Goal: Task Accomplishment & Management: Manage account settings

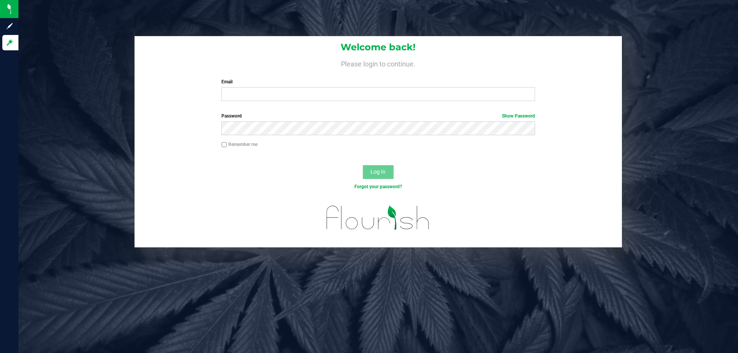
click at [246, 86] on div "Email Required Please format your email correctly." at bounding box center [378, 89] width 325 height 23
click at [246, 92] on input "Email" at bounding box center [377, 94] width 313 height 14
type input "fmassanka@liveparallel.com"
click at [363, 165] on button "Log In" at bounding box center [378, 172] width 31 height 14
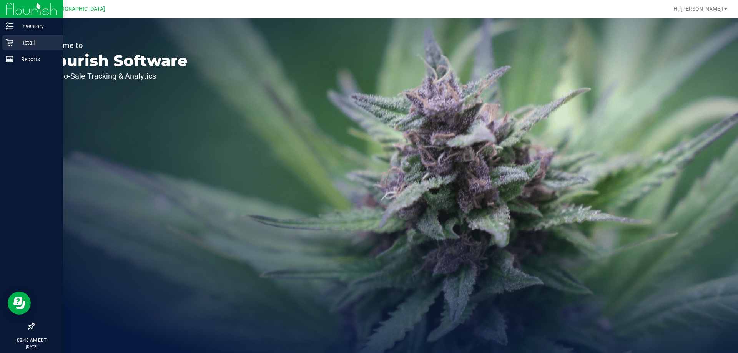
click at [10, 48] on div "Retail" at bounding box center [32, 42] width 61 height 15
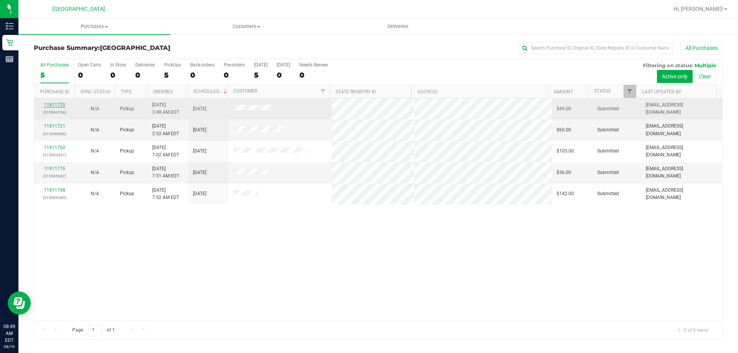
click at [57, 106] on link "11811720" at bounding box center [55, 104] width 22 height 5
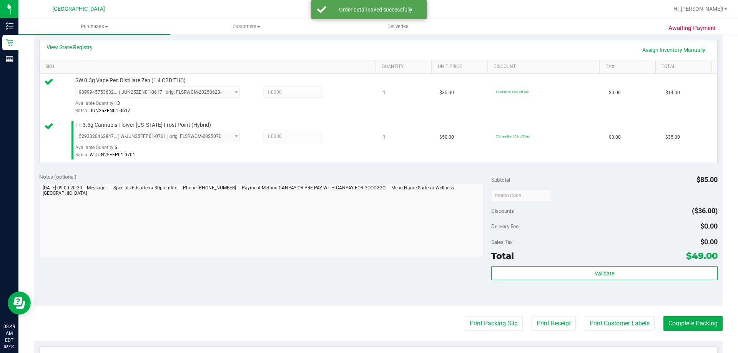
scroll to position [269, 0]
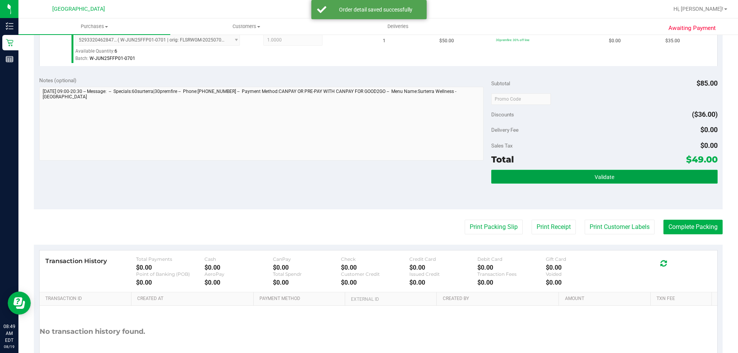
click at [667, 175] on button "Validate" at bounding box center [604, 177] width 226 height 14
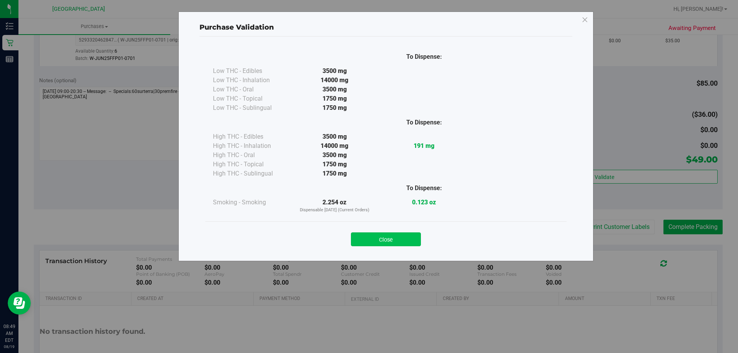
click at [397, 237] on button "Close" at bounding box center [386, 240] width 70 height 14
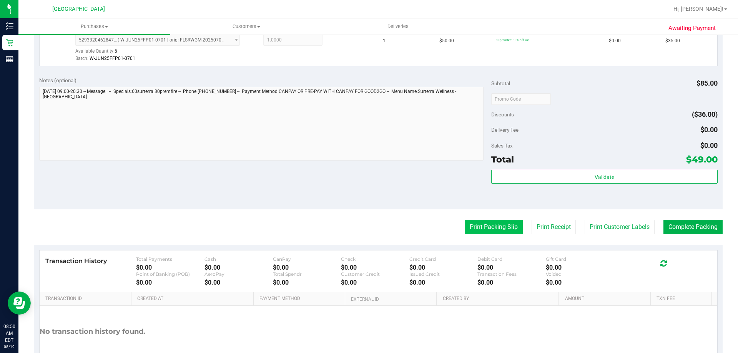
click at [509, 227] on button "Print Packing Slip" at bounding box center [494, 227] width 58 height 15
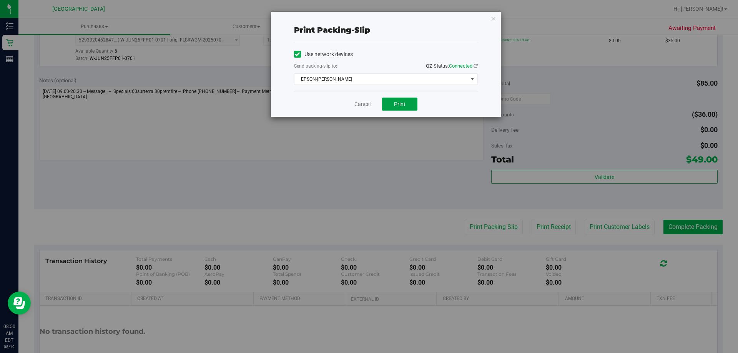
click at [402, 102] on span "Print" at bounding box center [400, 104] width 12 height 6
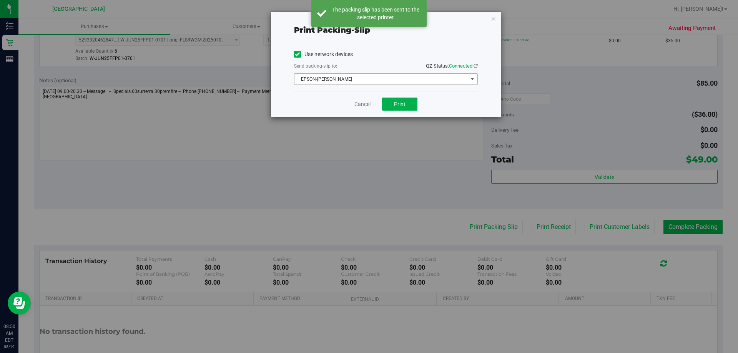
click at [469, 82] on span "select" at bounding box center [472, 79] width 6 height 6
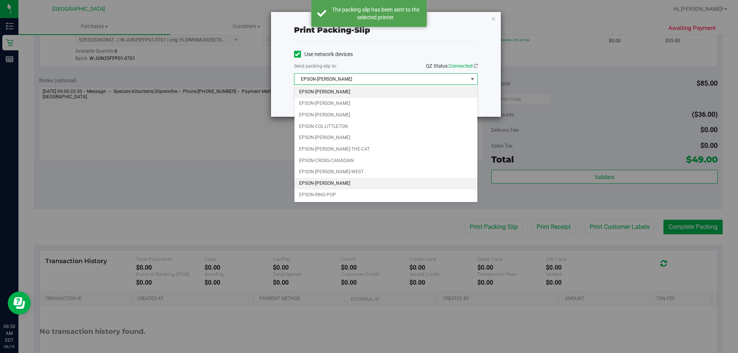
click at [354, 180] on li "EPSON-LIONEL-RICHIE" at bounding box center [385, 184] width 183 height 12
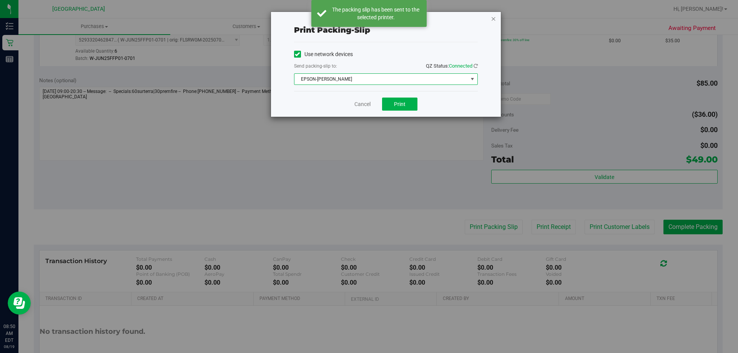
click at [493, 18] on icon "button" at bounding box center [493, 18] width 5 height 9
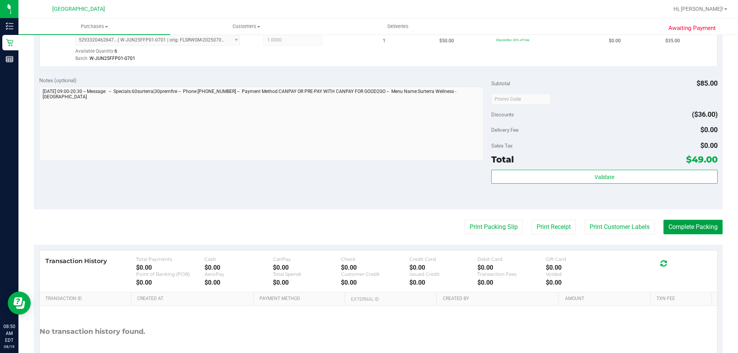
click at [669, 223] on button "Complete Packing" at bounding box center [692, 227] width 59 height 15
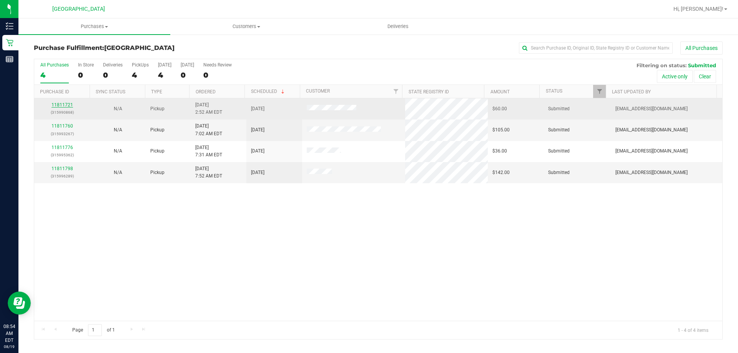
click at [63, 106] on link "11811721" at bounding box center [63, 104] width 22 height 5
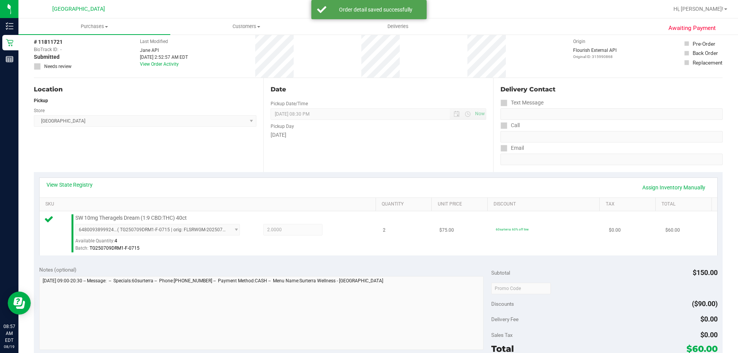
scroll to position [192, 0]
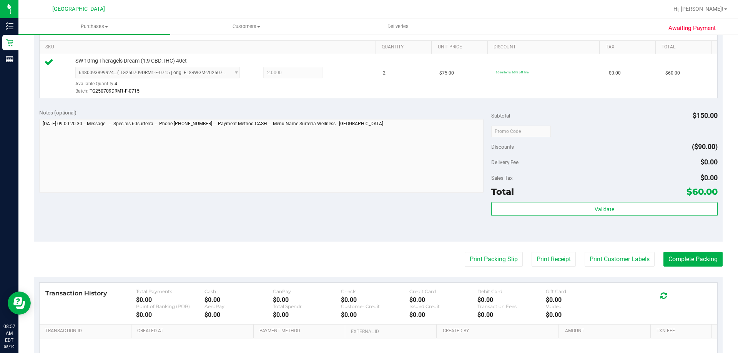
click at [596, 216] on div "Validate" at bounding box center [604, 219] width 226 height 35
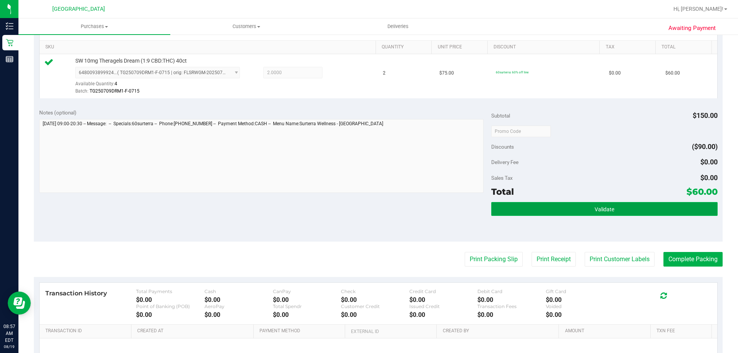
click at [596, 213] on button "Validate" at bounding box center [604, 209] width 226 height 14
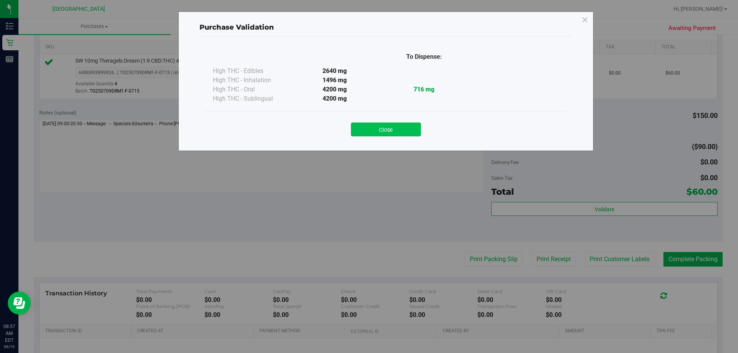
click at [388, 133] on button "Close" at bounding box center [386, 130] width 70 height 14
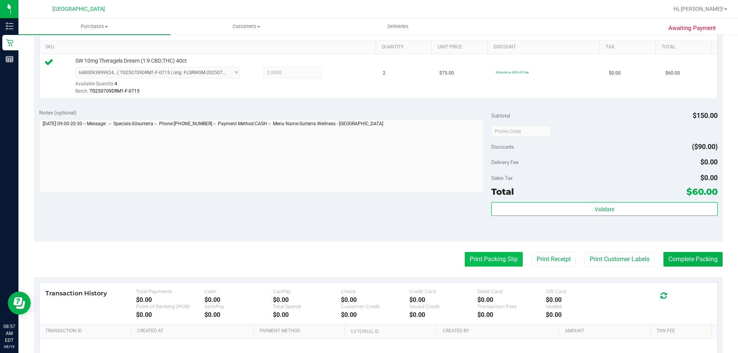
click at [489, 259] on button "Print Packing Slip" at bounding box center [494, 259] width 58 height 15
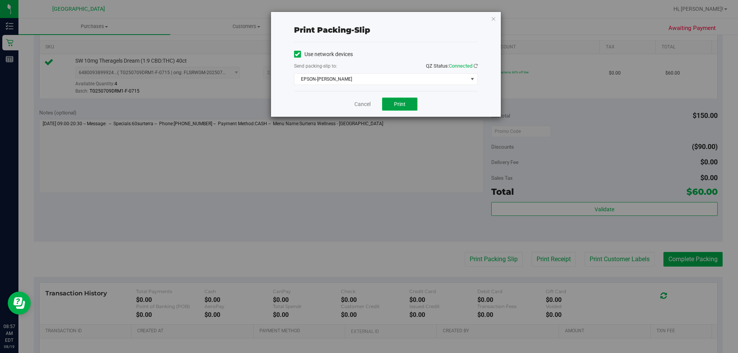
click at [407, 104] on button "Print" at bounding box center [399, 104] width 35 height 13
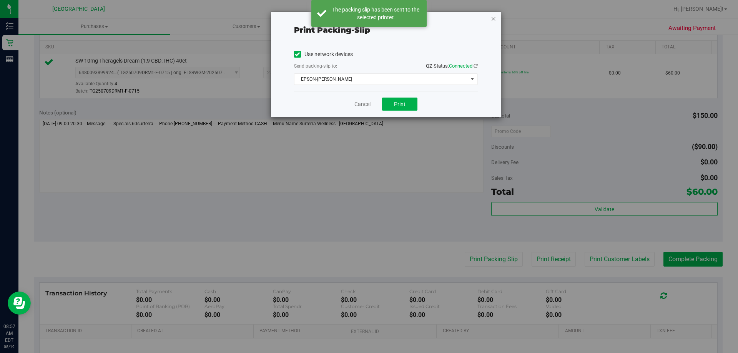
click at [494, 19] on icon "button" at bounding box center [493, 18] width 5 height 9
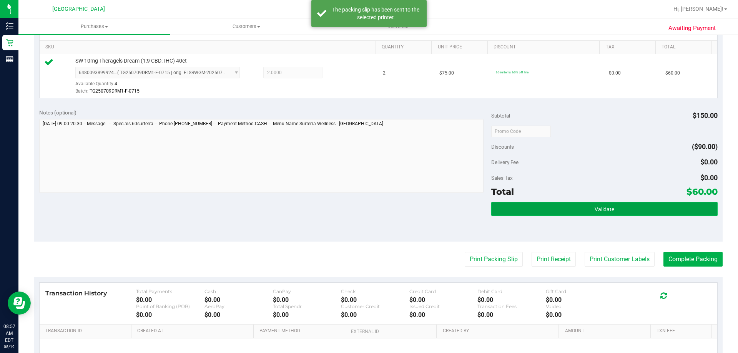
click at [595, 207] on span "Validate" at bounding box center [605, 209] width 20 height 6
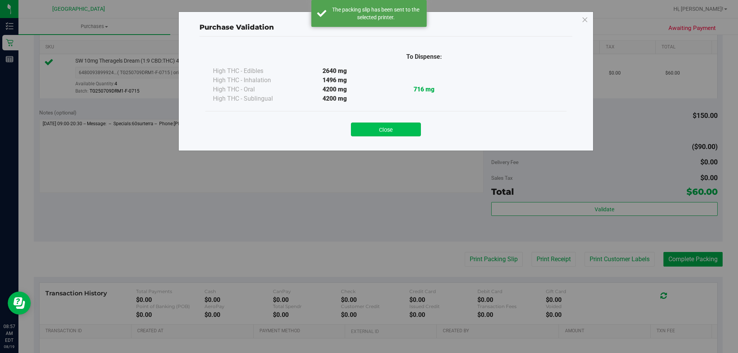
click at [410, 130] on button "Close" at bounding box center [386, 130] width 70 height 14
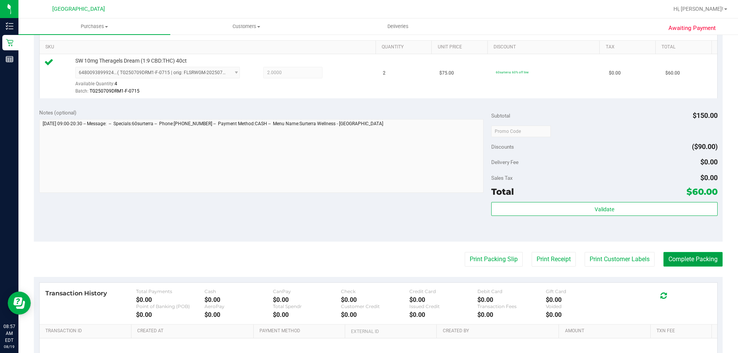
click at [698, 261] on button "Complete Packing" at bounding box center [692, 259] width 59 height 15
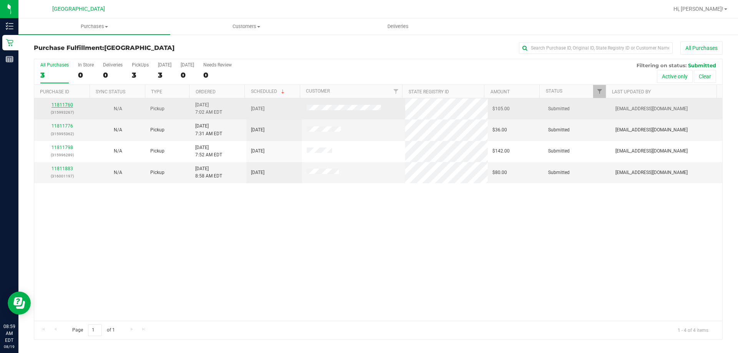
click at [63, 106] on link "11811760" at bounding box center [63, 104] width 22 height 5
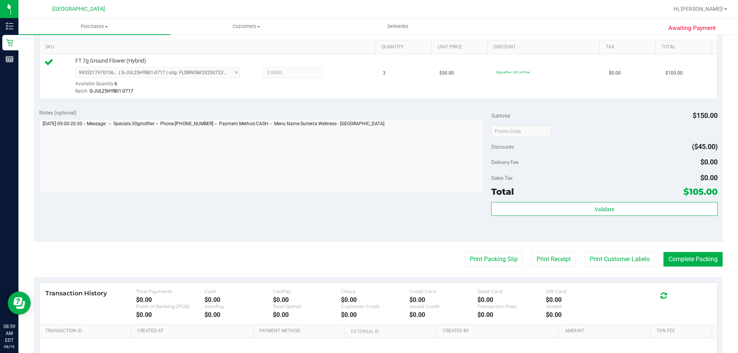
scroll to position [154, 0]
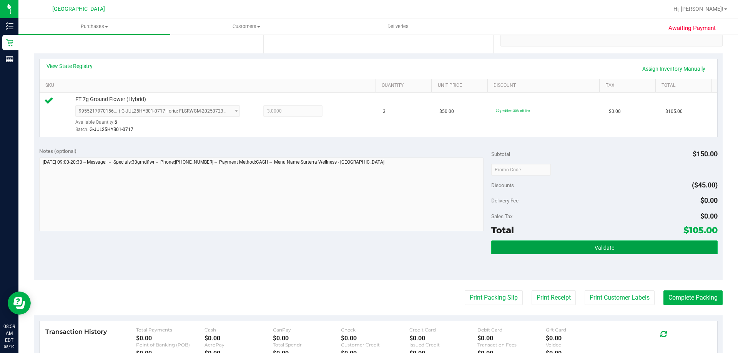
click at [590, 244] on button "Validate" at bounding box center [604, 248] width 226 height 14
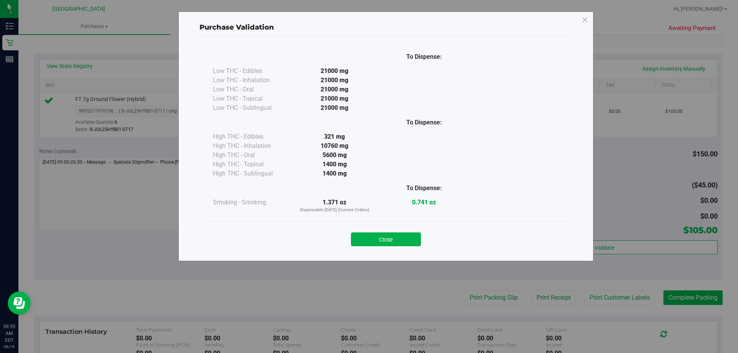
click at [382, 237] on button "Close" at bounding box center [386, 240] width 70 height 14
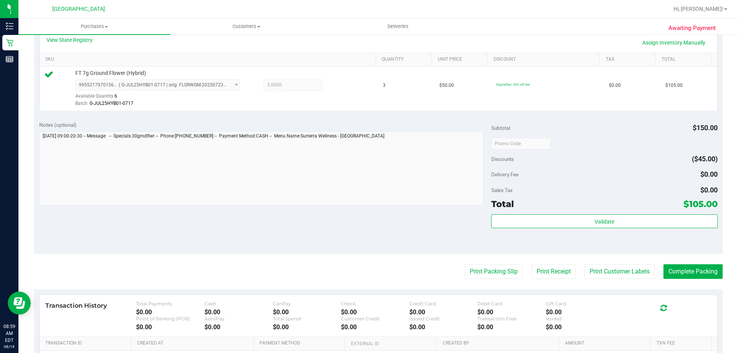
scroll to position [231, 0]
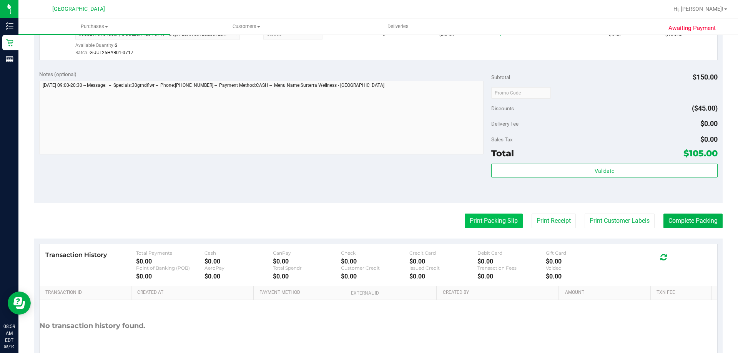
click at [484, 221] on button "Print Packing Slip" at bounding box center [494, 221] width 58 height 15
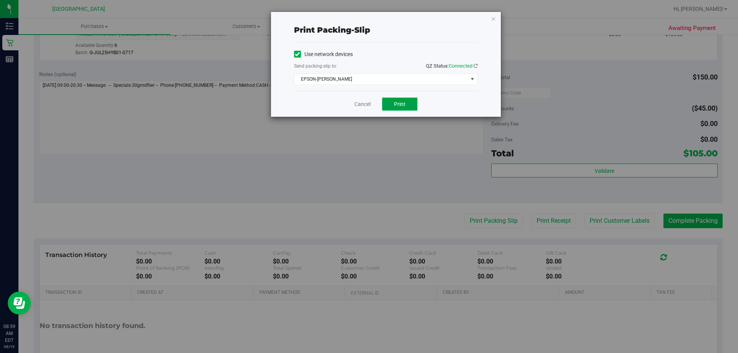
click at [398, 108] on button "Print" at bounding box center [399, 104] width 35 height 13
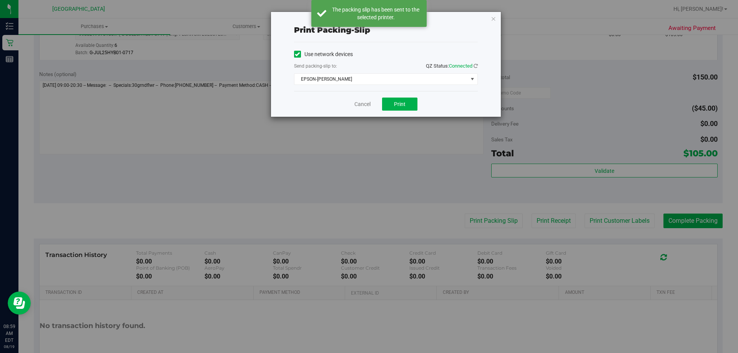
click at [490, 19] on div "Print packing-slip Use network devices Send packing-slip to: QZ Status: Connect…" at bounding box center [386, 64] width 230 height 105
click at [491, 19] on icon "button" at bounding box center [493, 18] width 5 height 9
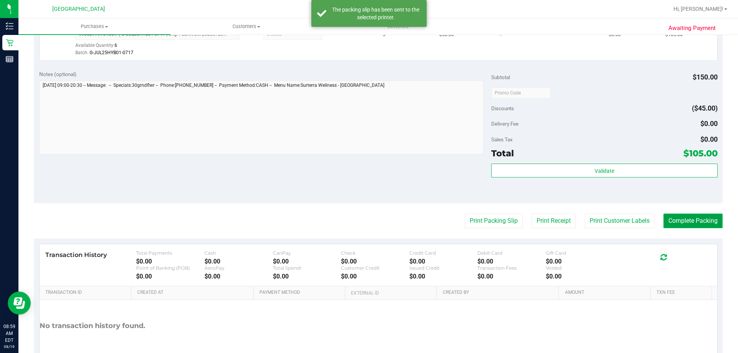
click at [682, 224] on button "Complete Packing" at bounding box center [692, 221] width 59 height 15
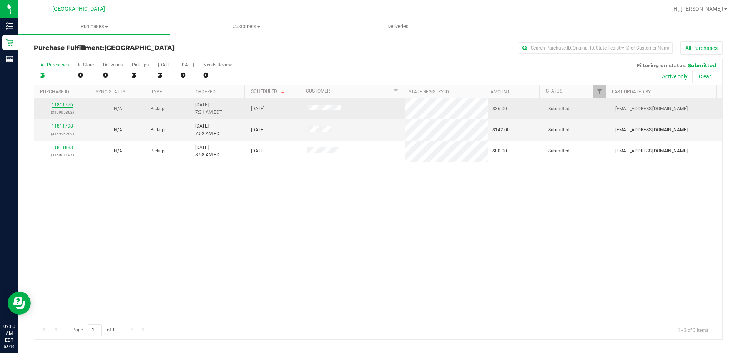
click at [65, 105] on link "11811776" at bounding box center [63, 104] width 22 height 5
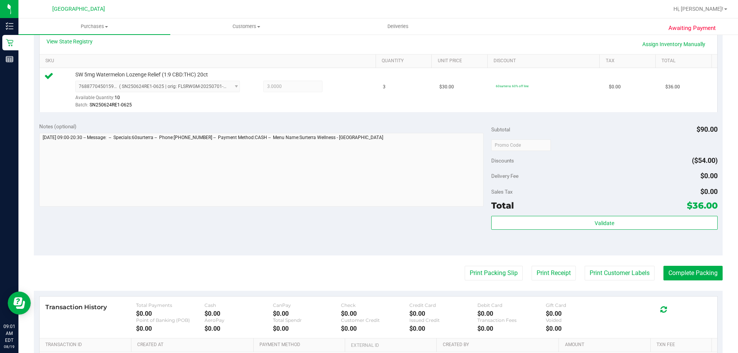
scroll to position [192, 0]
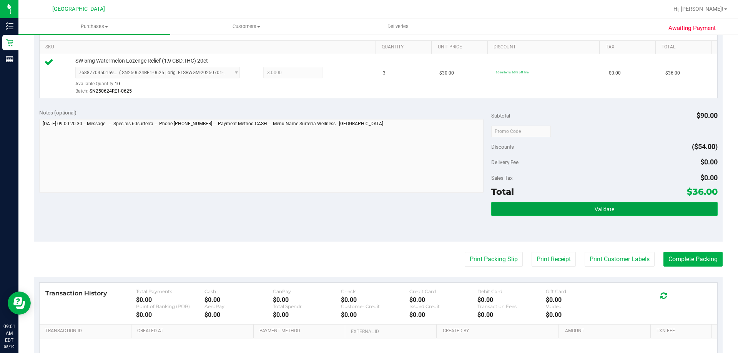
click at [557, 209] on button "Validate" at bounding box center [604, 209] width 226 height 14
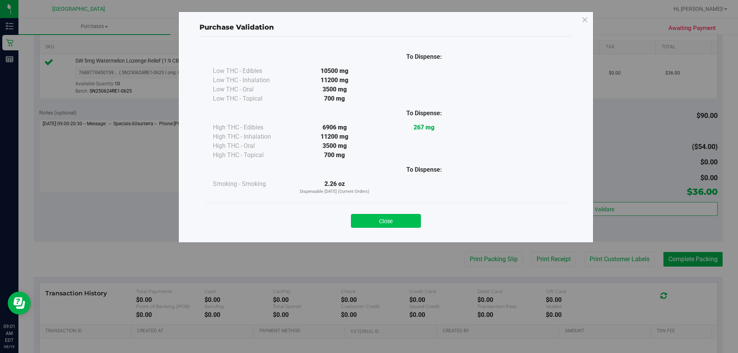
click at [414, 221] on button "Close" at bounding box center [386, 221] width 70 height 14
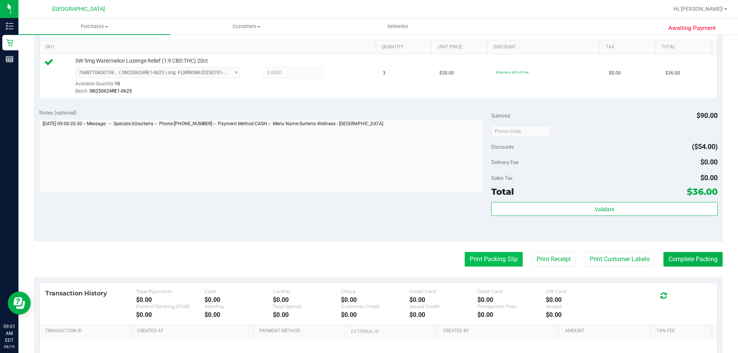
click at [481, 256] on button "Print Packing Slip" at bounding box center [494, 259] width 58 height 15
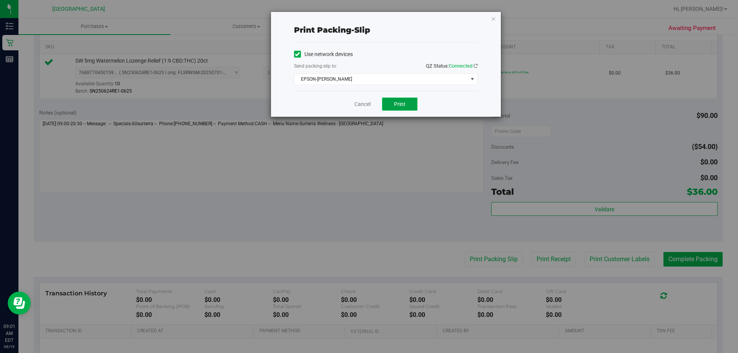
click at [402, 101] on span "Print" at bounding box center [400, 104] width 12 height 6
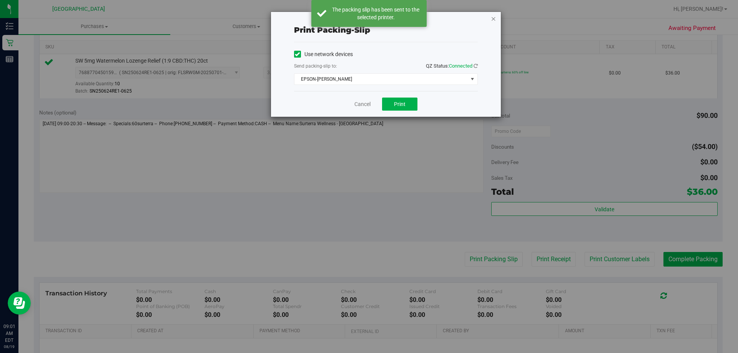
click at [492, 20] on icon "button" at bounding box center [493, 18] width 5 height 9
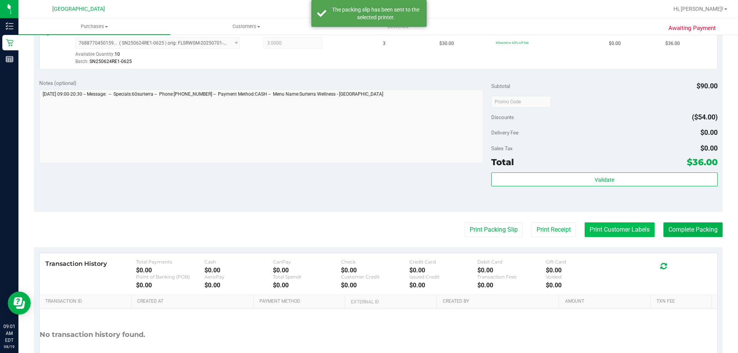
scroll to position [231, 0]
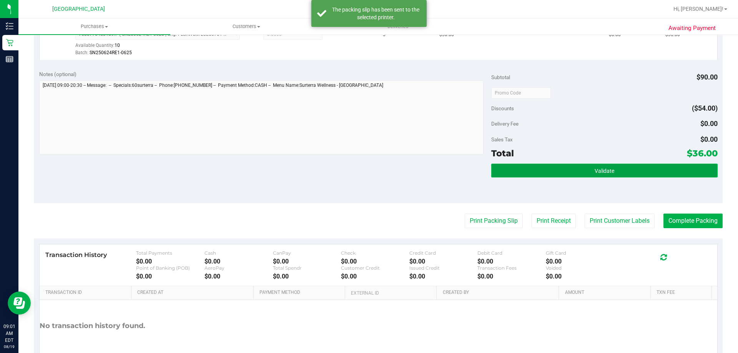
click at [647, 171] on button "Validate" at bounding box center [604, 171] width 226 height 14
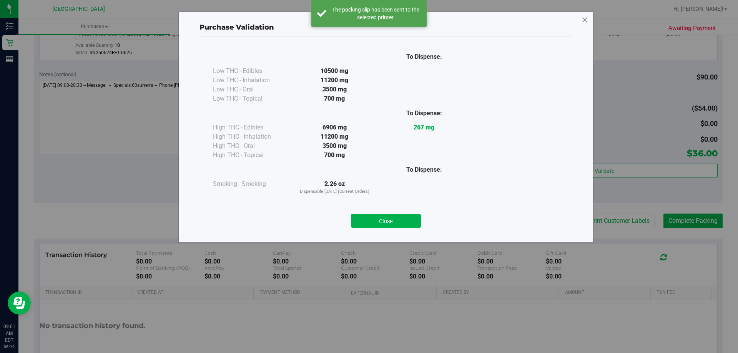
click at [584, 20] on icon at bounding box center [585, 20] width 7 height 12
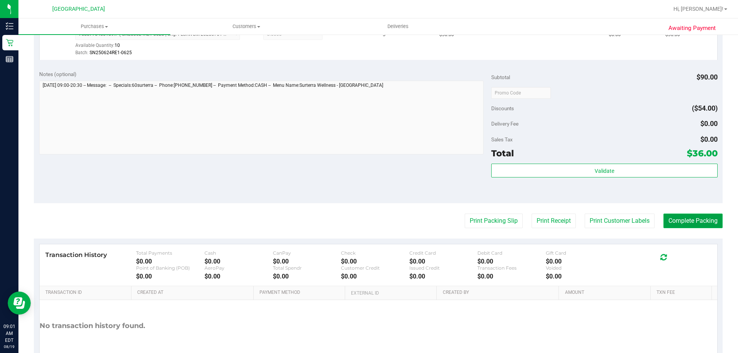
click at [679, 219] on button "Complete Packing" at bounding box center [692, 221] width 59 height 15
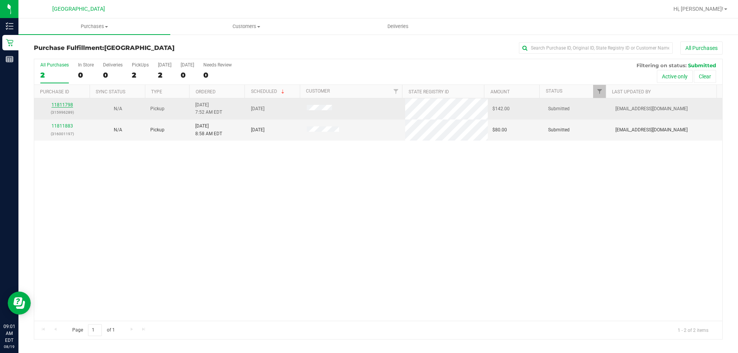
click at [61, 106] on link "11811798" at bounding box center [63, 104] width 22 height 5
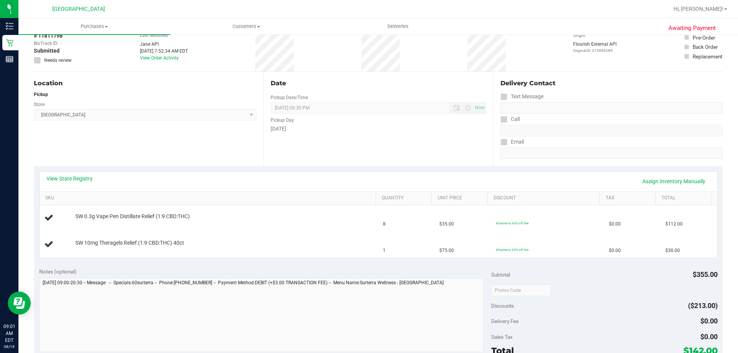
scroll to position [38, 0]
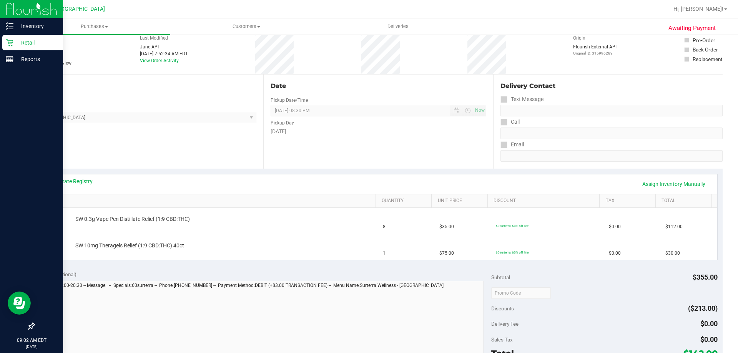
click at [30, 40] on p "Retail" at bounding box center [36, 42] width 46 height 9
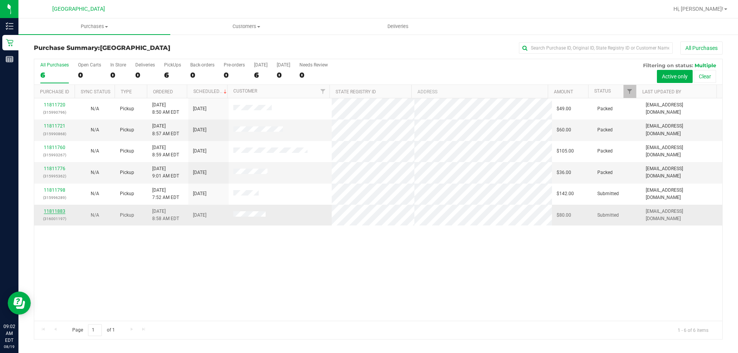
click at [59, 209] on link "11811883" at bounding box center [55, 211] width 22 height 5
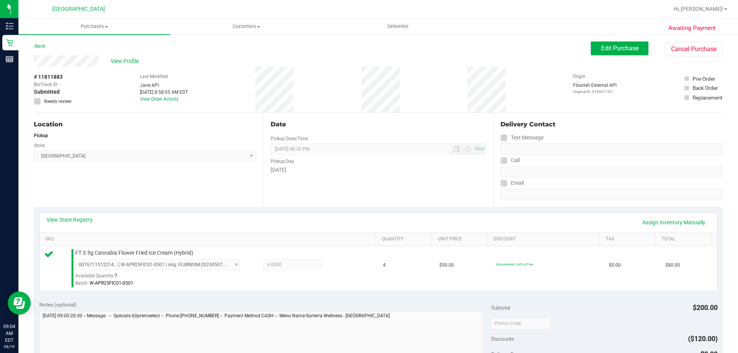
scroll to position [192, 0]
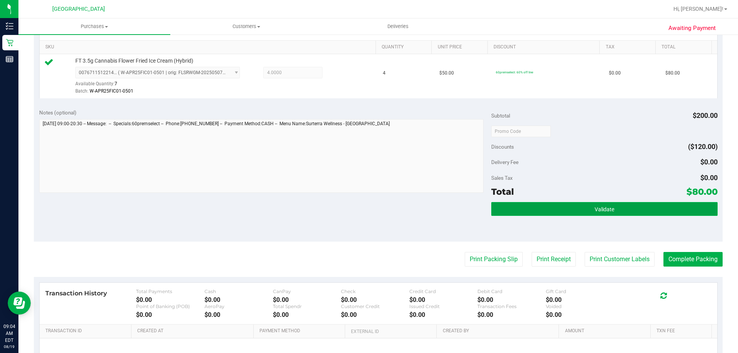
click at [540, 214] on button "Validate" at bounding box center [604, 209] width 226 height 14
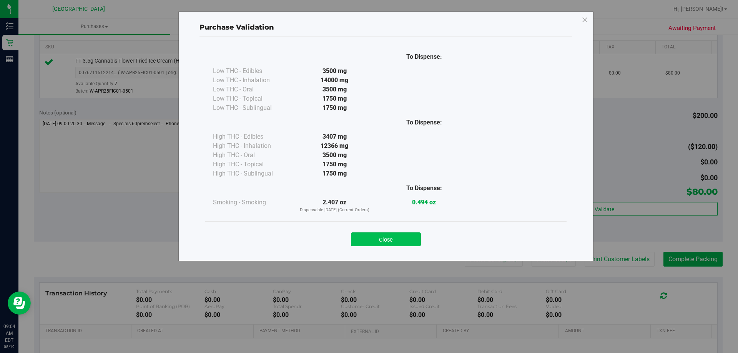
click at [382, 233] on button "Close" at bounding box center [386, 240] width 70 height 14
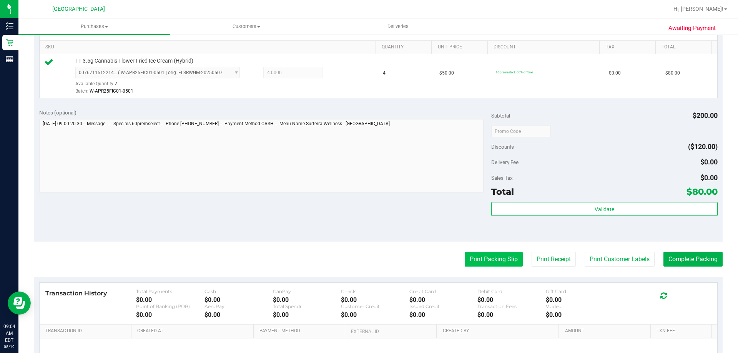
click at [491, 263] on button "Print Packing Slip" at bounding box center [494, 259] width 58 height 15
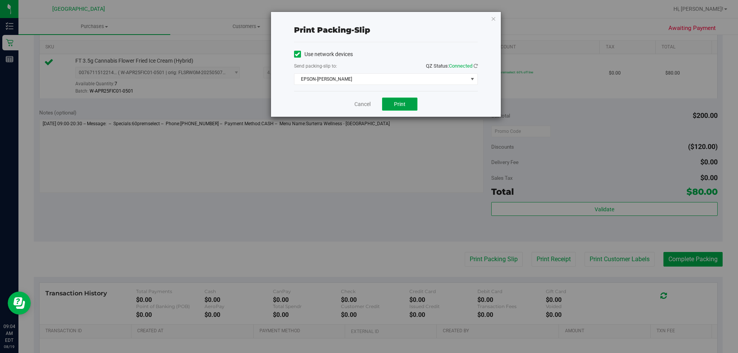
click at [413, 107] on button "Print" at bounding box center [399, 104] width 35 height 13
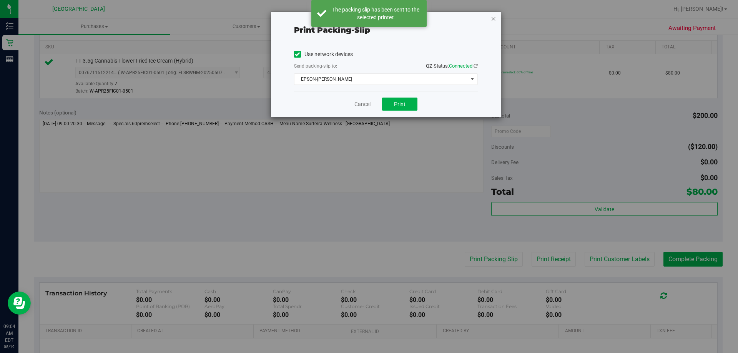
click at [494, 18] on icon "button" at bounding box center [493, 18] width 5 height 9
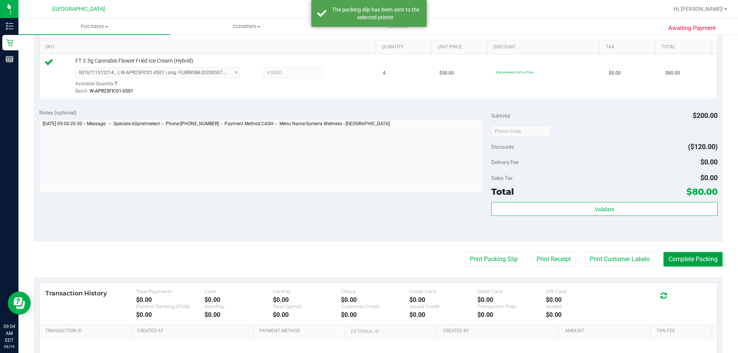
click at [675, 254] on button "Complete Packing" at bounding box center [692, 259] width 59 height 15
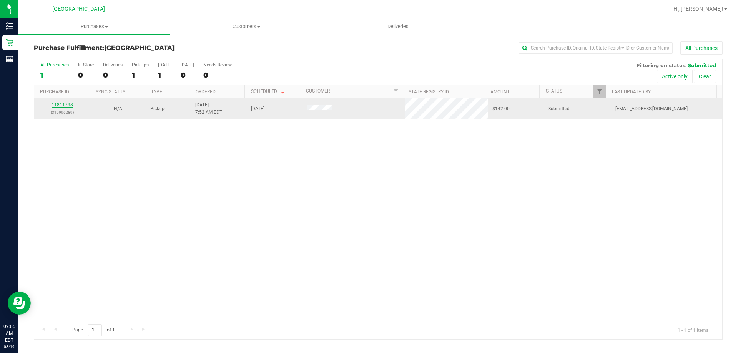
click at [58, 105] on link "11811798" at bounding box center [63, 104] width 22 height 5
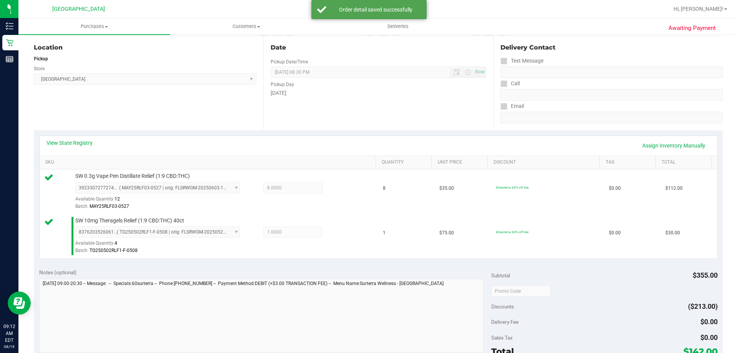
scroll to position [231, 0]
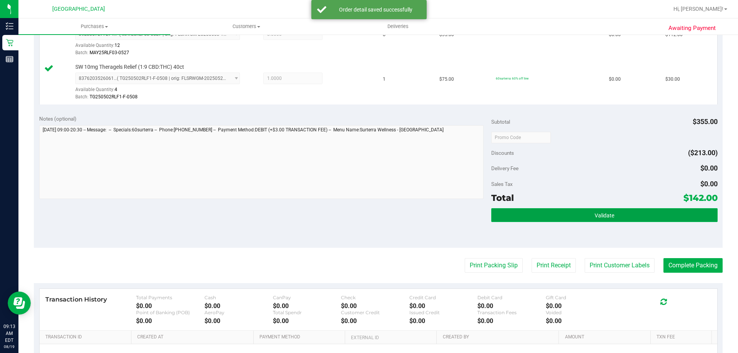
click at [596, 220] on button "Validate" at bounding box center [604, 215] width 226 height 14
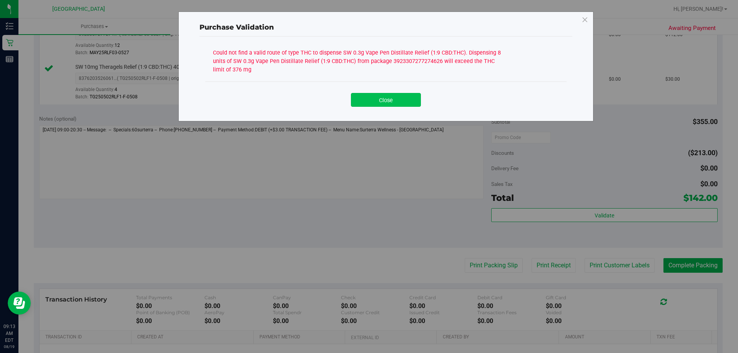
click at [411, 103] on button "Close" at bounding box center [386, 100] width 70 height 14
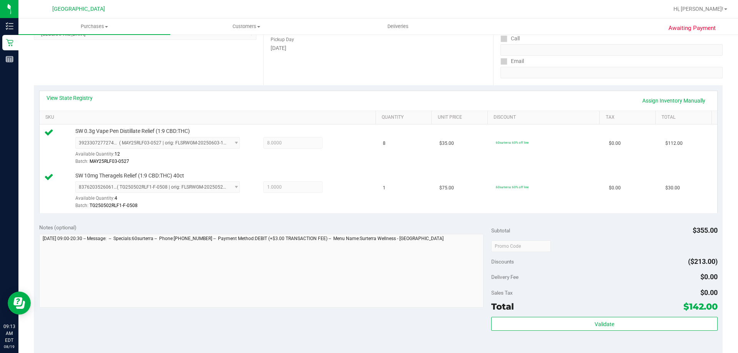
scroll to position [192, 0]
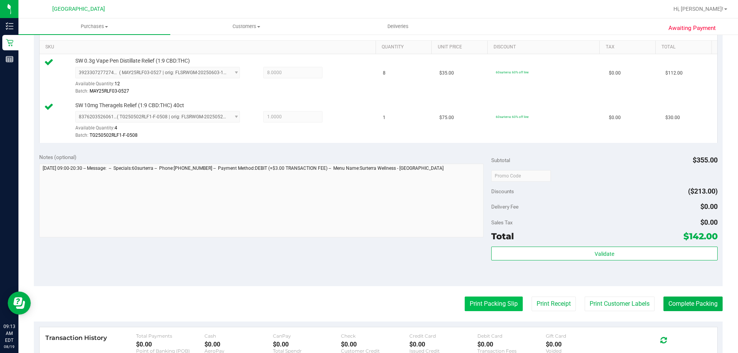
click at [507, 309] on button "Print Packing Slip" at bounding box center [494, 304] width 58 height 15
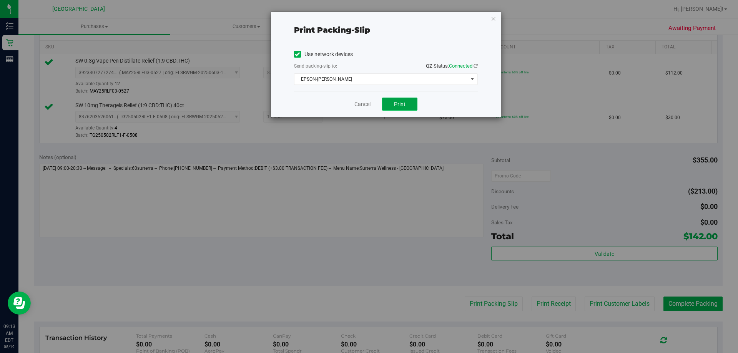
click at [415, 101] on button "Print" at bounding box center [399, 104] width 35 height 13
click at [493, 19] on icon "button" at bounding box center [493, 18] width 5 height 9
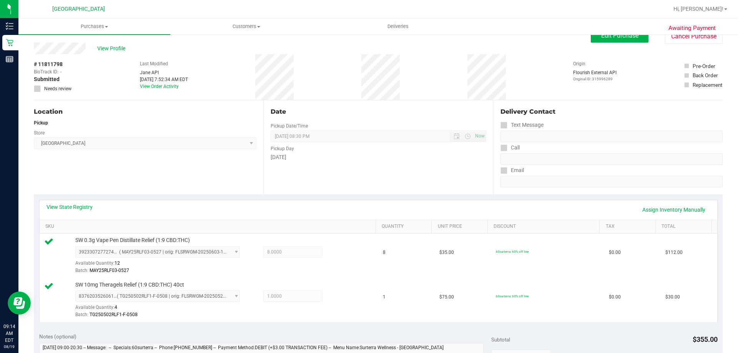
scroll to position [0, 0]
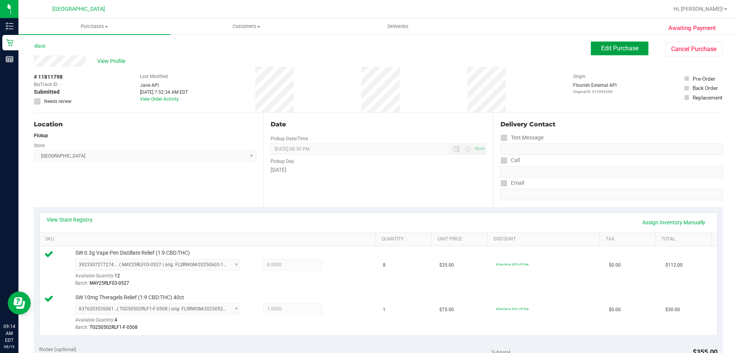
click at [630, 52] on button "Edit Purchase" at bounding box center [620, 49] width 58 height 14
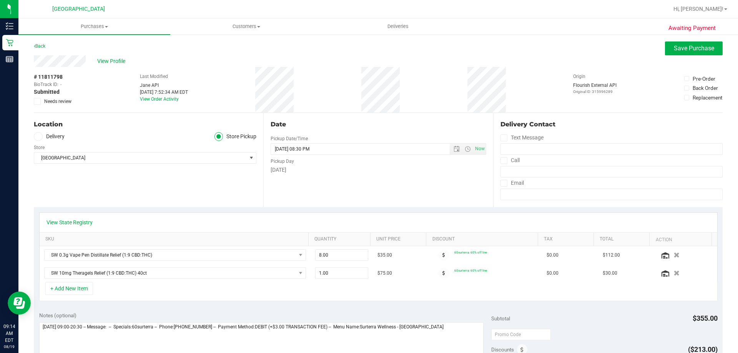
click at [57, 103] on span "Needs review" at bounding box center [57, 101] width 27 height 7
click at [0, 0] on input "Needs review" at bounding box center [0, 0] width 0 height 0
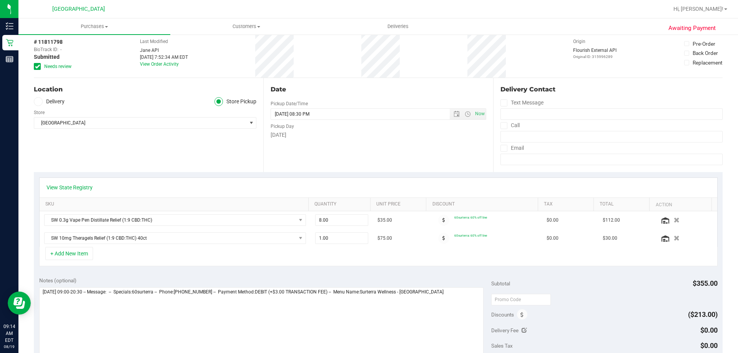
scroll to position [77, 0]
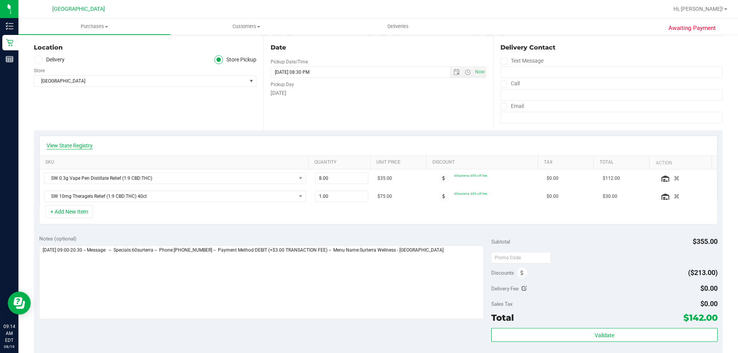
click at [90, 147] on link "View State Registry" at bounding box center [70, 146] width 46 height 8
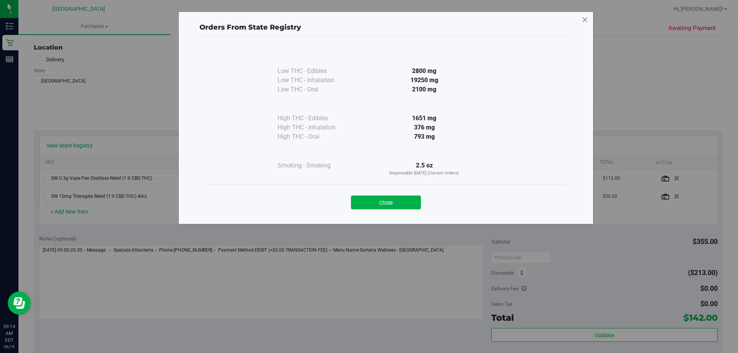
click at [584, 19] on icon at bounding box center [585, 20] width 7 height 12
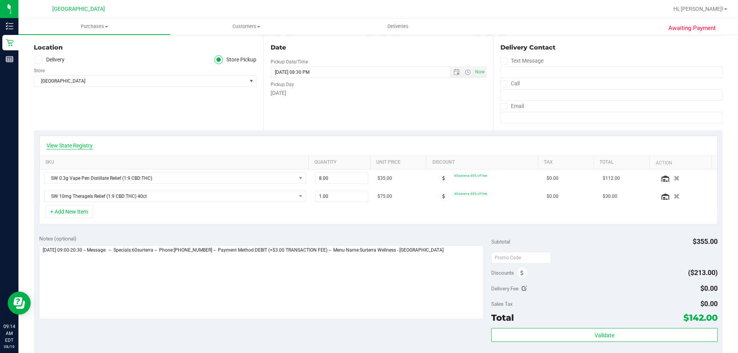
click at [84, 144] on link "View State Registry" at bounding box center [70, 146] width 46 height 8
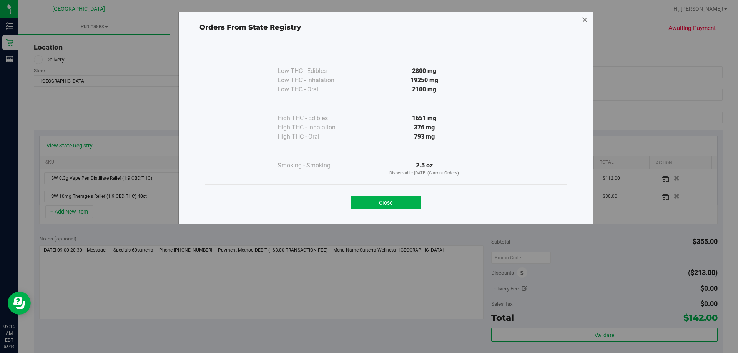
click at [582, 22] on icon at bounding box center [585, 20] width 7 height 12
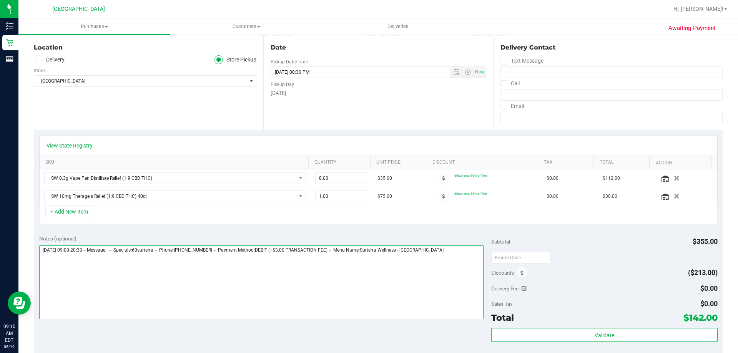
click at [199, 259] on textarea at bounding box center [261, 283] width 445 height 74
click at [453, 249] on textarea at bounding box center [261, 283] width 445 height 74
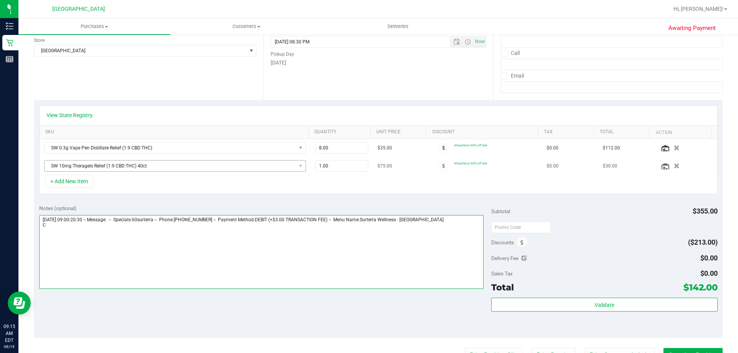
scroll to position [154, 0]
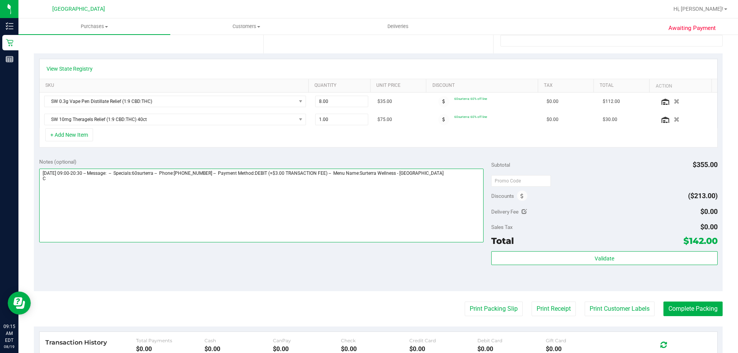
click at [446, 177] on textarea at bounding box center [261, 206] width 445 height 74
click at [447, 175] on textarea at bounding box center [261, 206] width 445 height 74
click at [68, 183] on textarea at bounding box center [261, 206] width 445 height 74
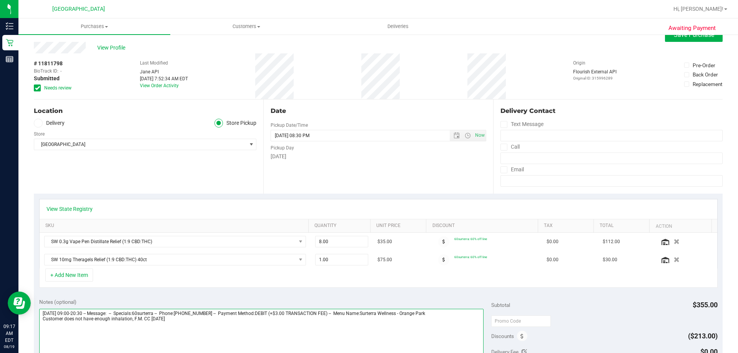
scroll to position [0, 0]
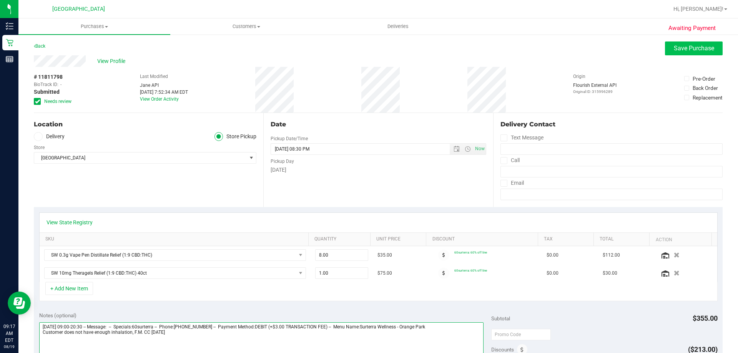
type textarea "Tuesday 08/19/2025 09:00-20:30 -- Message: -- Specials:60surterra -- Phone:7605…"
click at [681, 52] on button "Save Purchase" at bounding box center [694, 49] width 58 height 14
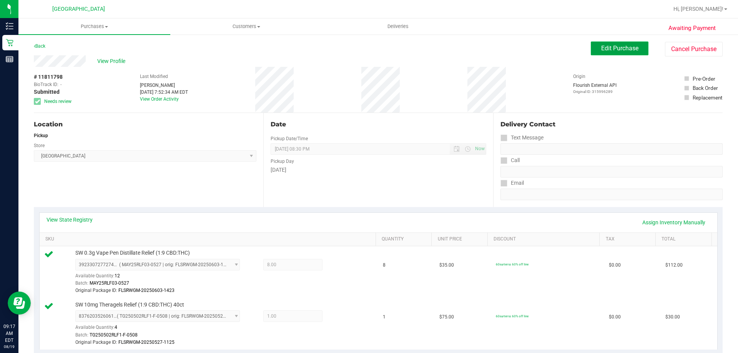
click at [628, 49] on span "Edit Purchase" at bounding box center [619, 48] width 37 height 7
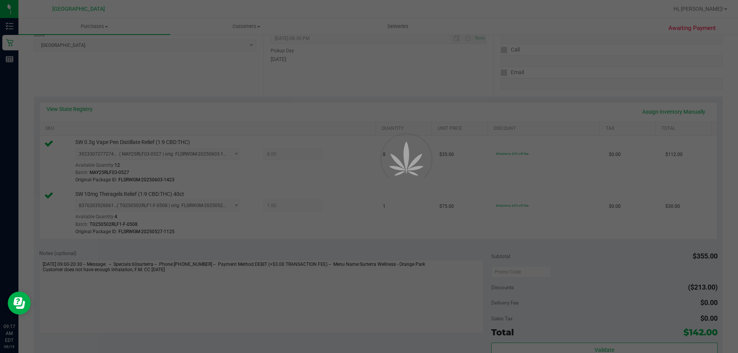
scroll to position [115, 0]
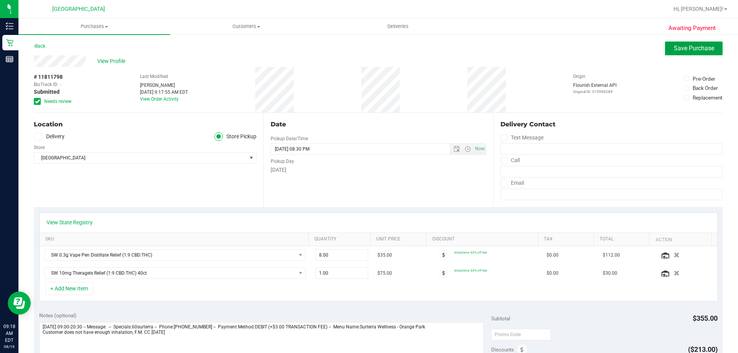
click at [682, 47] on span "Save Purchase" at bounding box center [694, 48] width 40 height 7
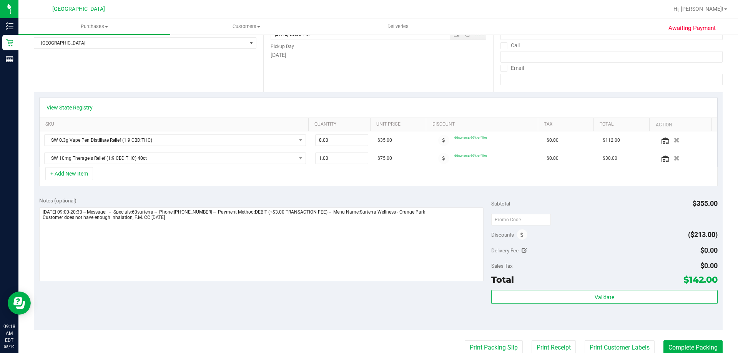
scroll to position [115, 0]
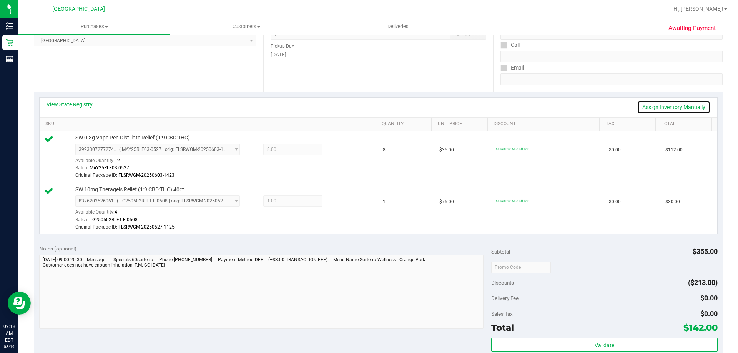
click at [640, 105] on link "Assign Inventory Manually" at bounding box center [673, 107] width 73 height 13
click at [341, 153] on div at bounding box center [335, 150] width 25 height 9
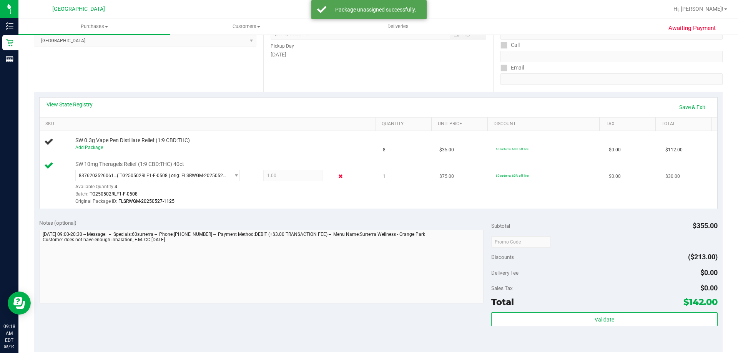
click at [337, 179] on icon at bounding box center [341, 176] width 8 height 9
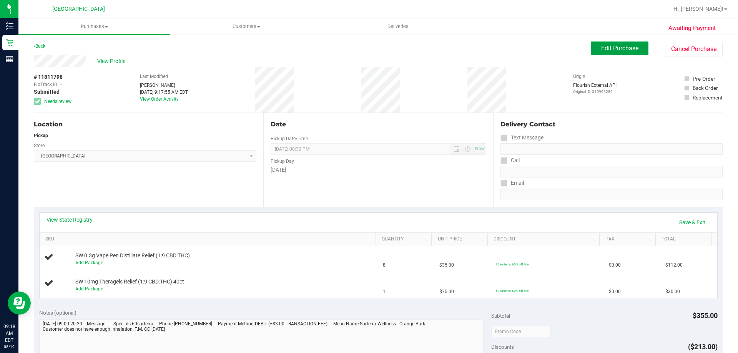
click at [606, 50] on span "Edit Purchase" at bounding box center [619, 48] width 37 height 7
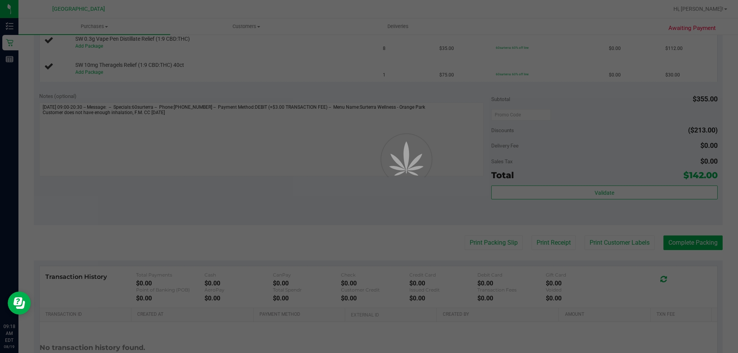
scroll to position [231, 0]
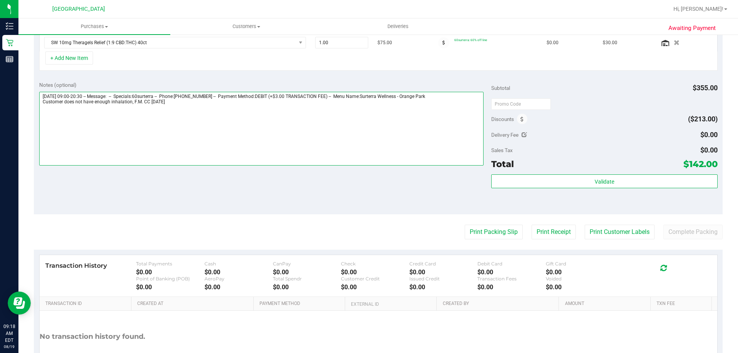
click at [175, 111] on textarea at bounding box center [261, 129] width 445 height 74
drag, startPoint x: 130, startPoint y: 101, endPoint x: 40, endPoint y: 111, distance: 90.5
click at [40, 111] on textarea at bounding box center [261, 129] width 445 height 74
click at [135, 131] on textarea at bounding box center [261, 129] width 445 height 74
click at [229, 143] on textarea at bounding box center [261, 129] width 445 height 74
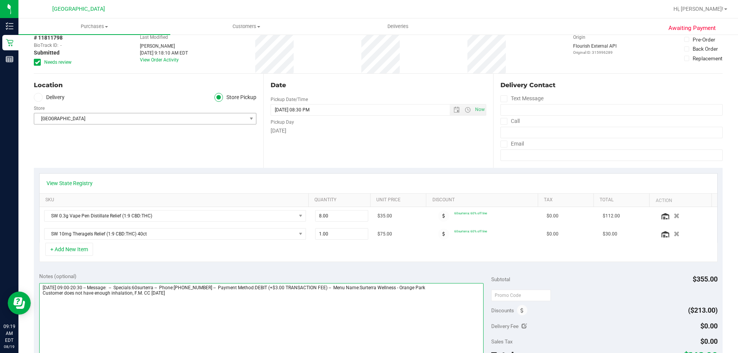
scroll to position [38, 0]
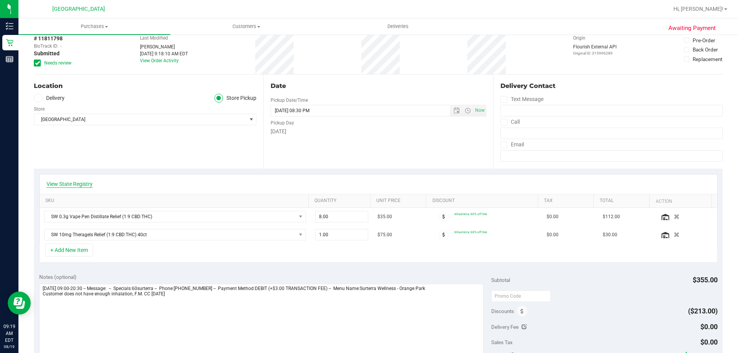
click at [69, 184] on link "View State Registry" at bounding box center [70, 184] width 46 height 8
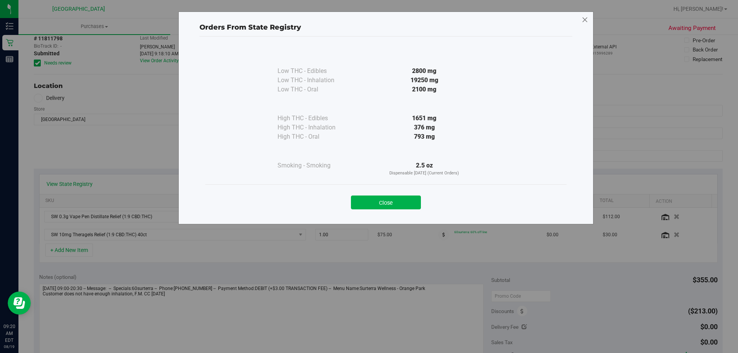
click at [587, 22] on icon at bounding box center [585, 20] width 7 height 12
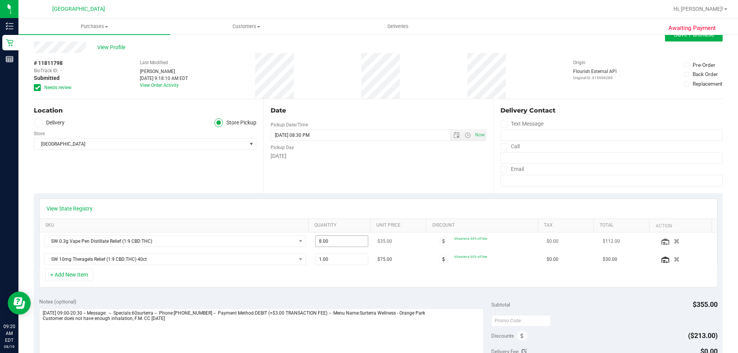
scroll to position [0, 0]
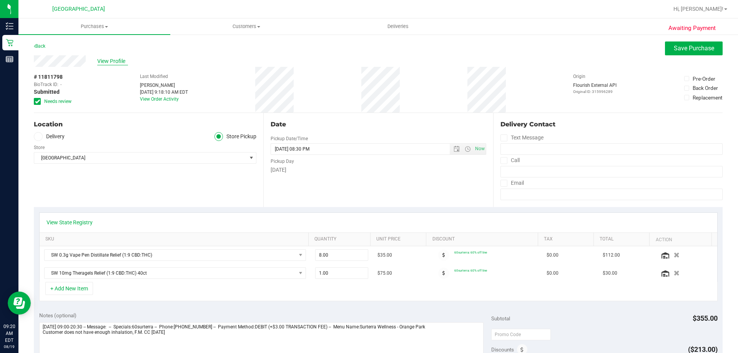
click at [103, 61] on span "View Profile" at bounding box center [112, 61] width 31 height 8
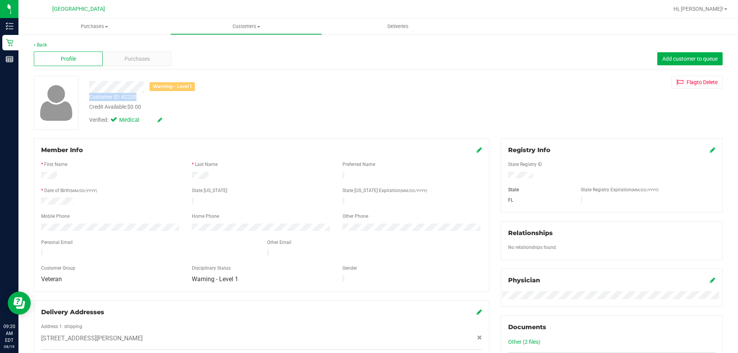
drag, startPoint x: 138, startPoint y: 97, endPoint x: 89, endPoint y: 98, distance: 49.2
click at [89, 98] on div "Customer ID: 42220 Credit Available: $0.00" at bounding box center [258, 102] width 350 height 18
copy div "Customer ID: 42220"
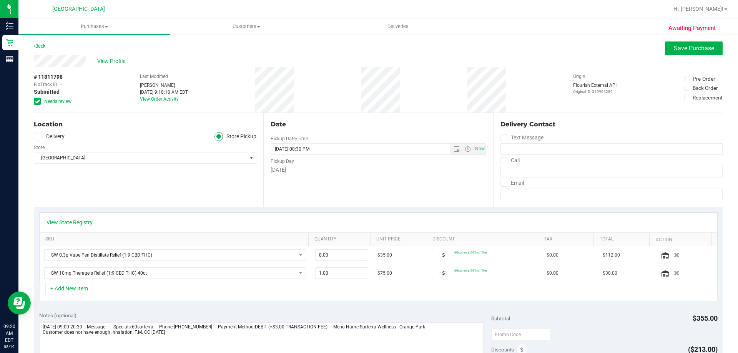
click at [315, 210] on div "View State Registry SKU Quantity Unit Price Discount Tax Total Action SW 0.3g V…" at bounding box center [378, 257] width 689 height 100
click at [683, 51] on span "Save Purchase" at bounding box center [694, 48] width 40 height 7
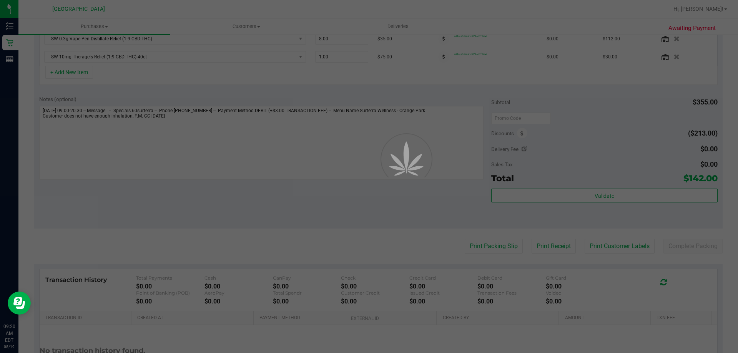
scroll to position [231, 0]
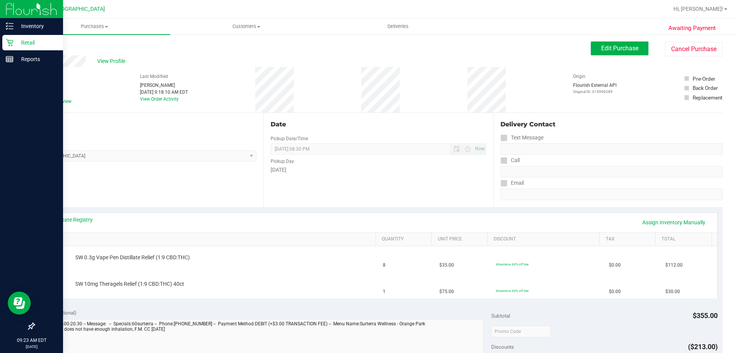
click at [42, 43] on p "Retail" at bounding box center [36, 42] width 46 height 9
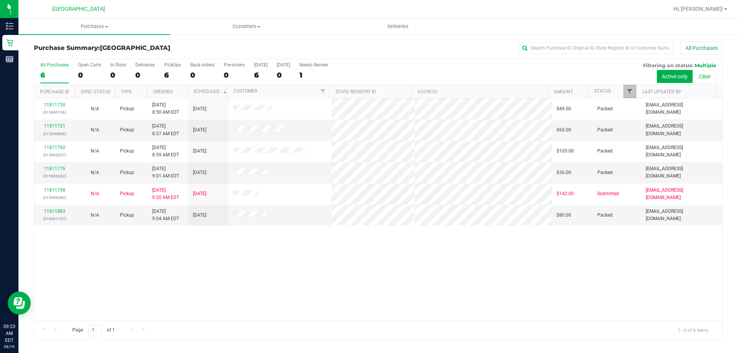
click at [628, 90] on span "Filter" at bounding box center [630, 91] width 6 height 6
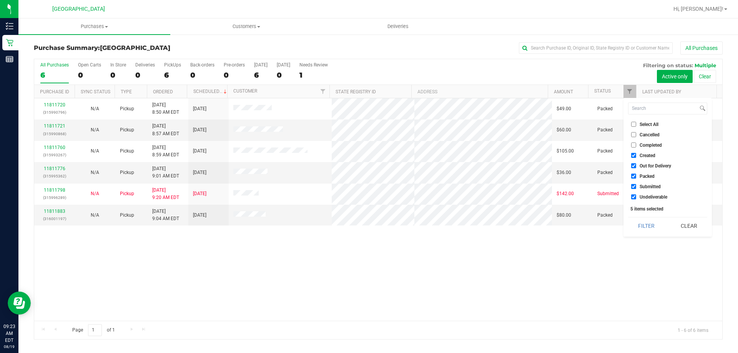
click at [654, 176] on span "Packed" at bounding box center [647, 176] width 15 height 5
click at [636, 176] on input "Packed" at bounding box center [633, 176] width 5 height 5
checkbox input "false"
click at [645, 225] on button "Filter" at bounding box center [646, 226] width 37 height 17
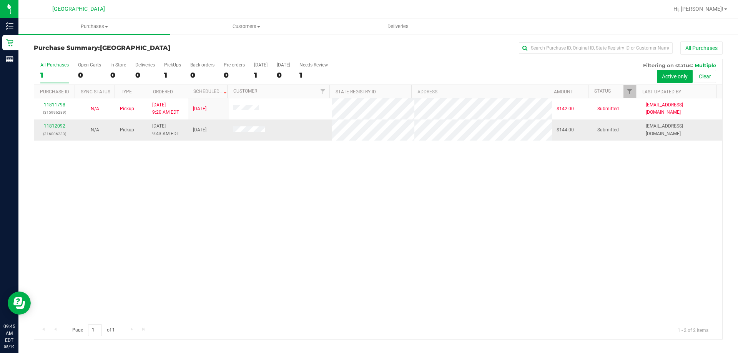
click at [61, 131] on p "(316006233)" at bounding box center [54, 133] width 31 height 7
click at [64, 128] on link "11812092" at bounding box center [55, 125] width 22 height 5
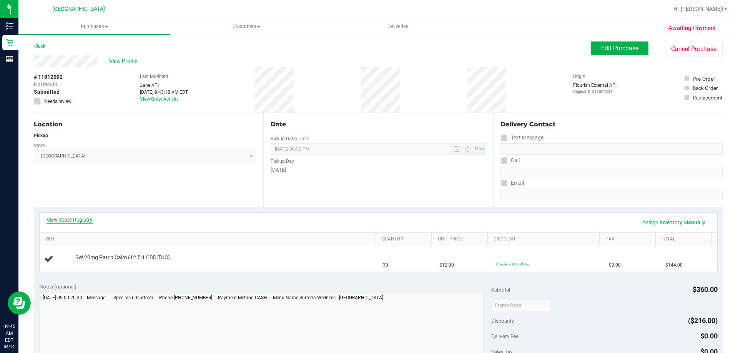
click at [81, 220] on link "View State Registry" at bounding box center [70, 220] width 46 height 8
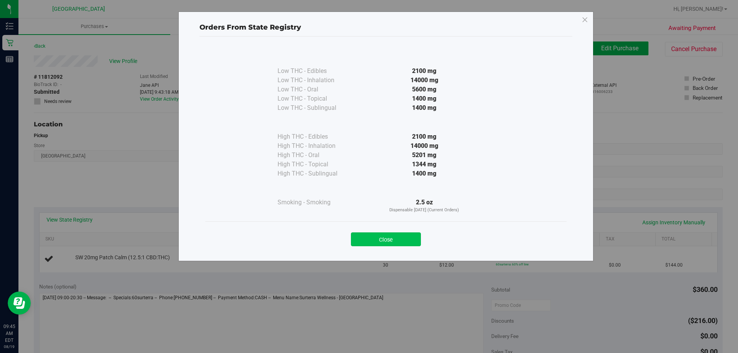
click at [378, 243] on button "Close" at bounding box center [386, 240] width 70 height 14
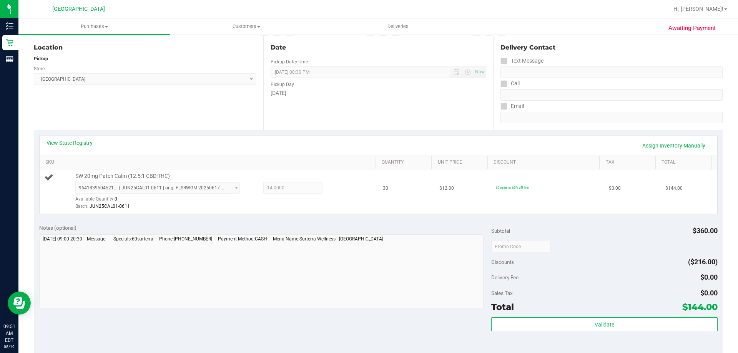
scroll to position [115, 0]
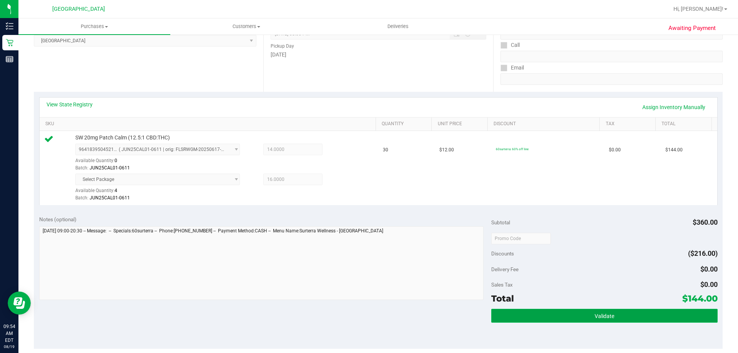
click at [516, 314] on button "Validate" at bounding box center [604, 316] width 226 height 14
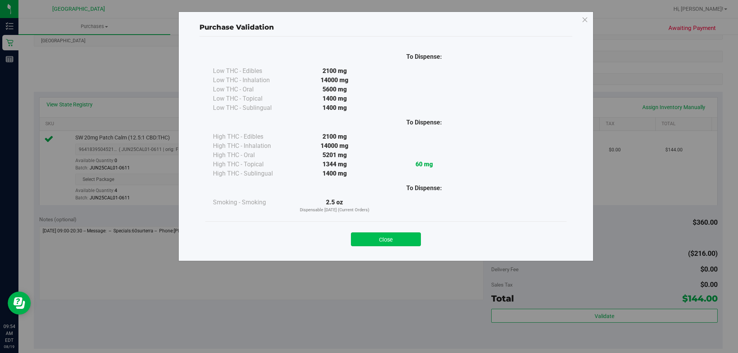
click at [386, 241] on button "Close" at bounding box center [386, 240] width 70 height 14
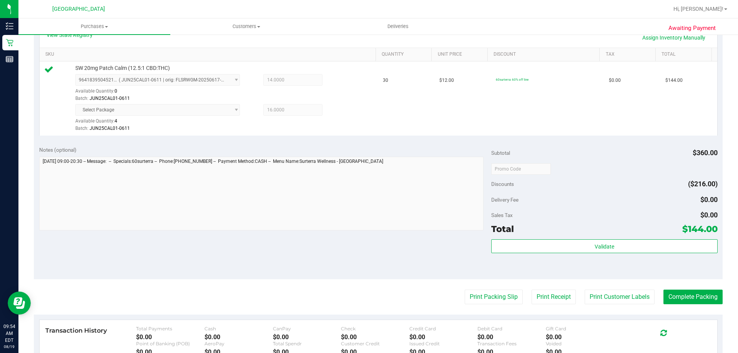
scroll to position [251, 0]
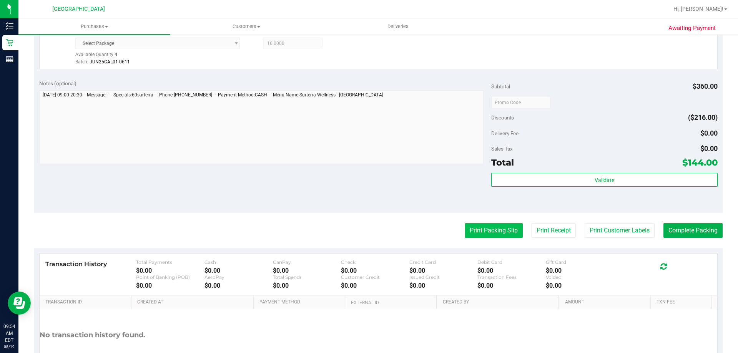
click at [475, 233] on button "Print Packing Slip" at bounding box center [494, 230] width 58 height 15
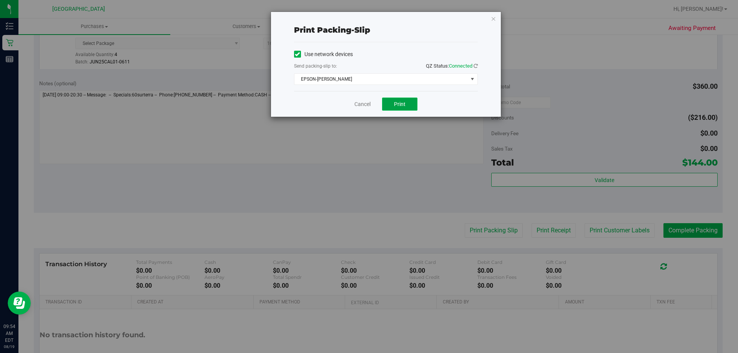
click at [399, 104] on span "Print" at bounding box center [400, 104] width 12 height 6
click at [411, 101] on button "Print" at bounding box center [399, 104] width 35 height 13
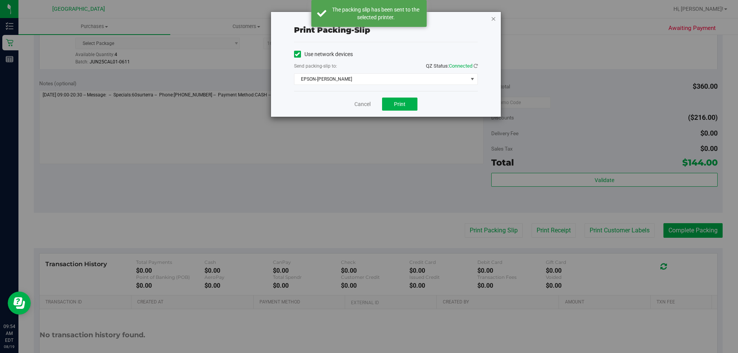
click at [495, 19] on icon "button" at bounding box center [493, 18] width 5 height 9
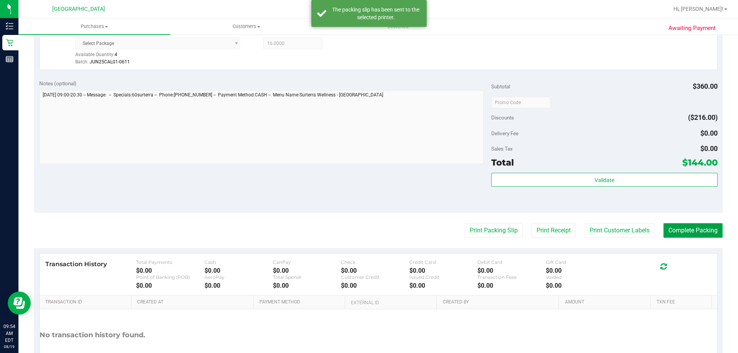
click at [684, 229] on button "Complete Packing" at bounding box center [692, 230] width 59 height 15
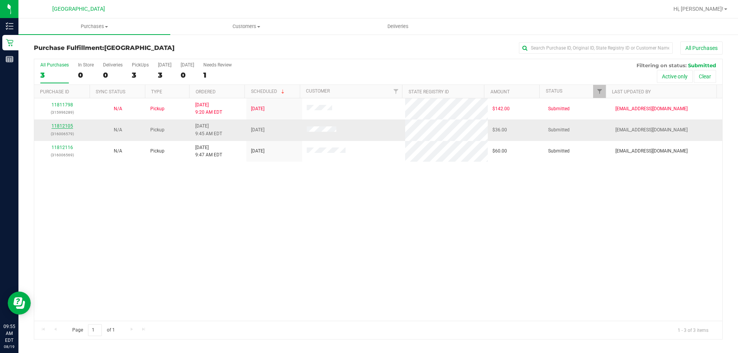
click at [68, 126] on link "11812105" at bounding box center [63, 125] width 22 height 5
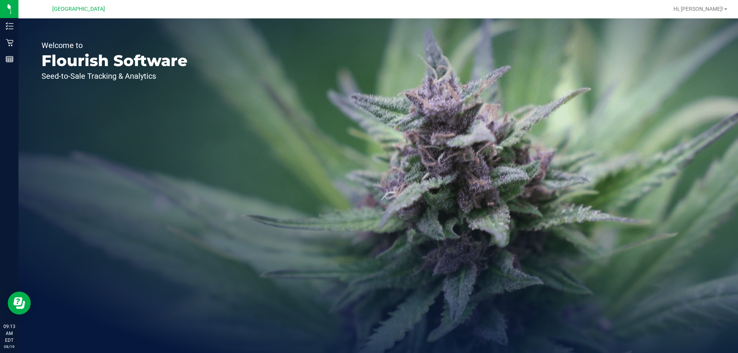
click at [233, 161] on div "Welcome to Flourish Software Seed-to-Sale Tracking & Analytics" at bounding box center [378, 185] width 720 height 335
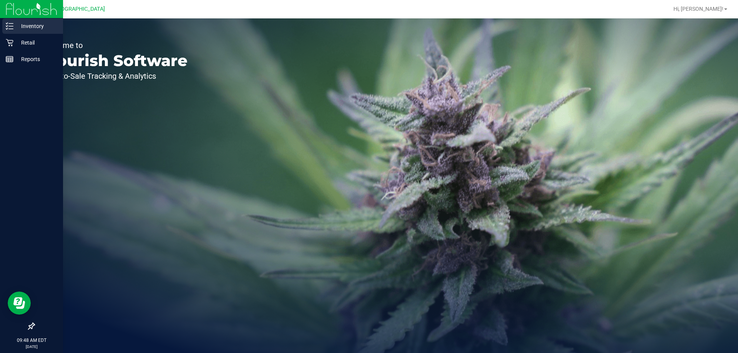
click at [27, 28] on p "Inventory" at bounding box center [36, 26] width 46 height 9
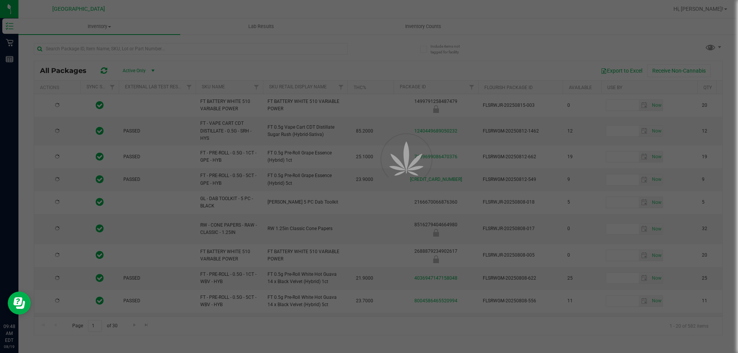
click at [97, 47] on div at bounding box center [369, 176] width 738 height 353
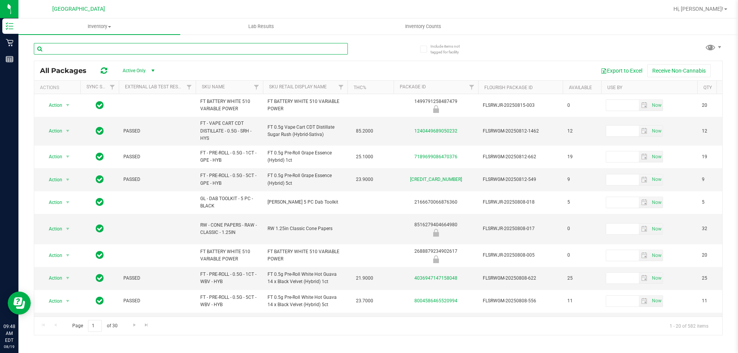
click at [97, 48] on input "text" at bounding box center [191, 49] width 314 height 12
type input "calm"
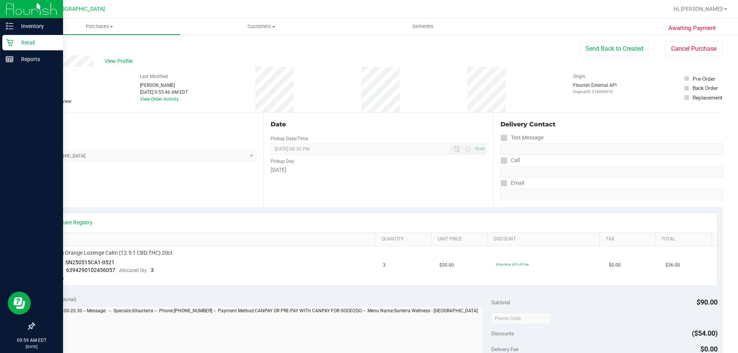
click at [29, 38] on p "Retail" at bounding box center [36, 42] width 46 height 9
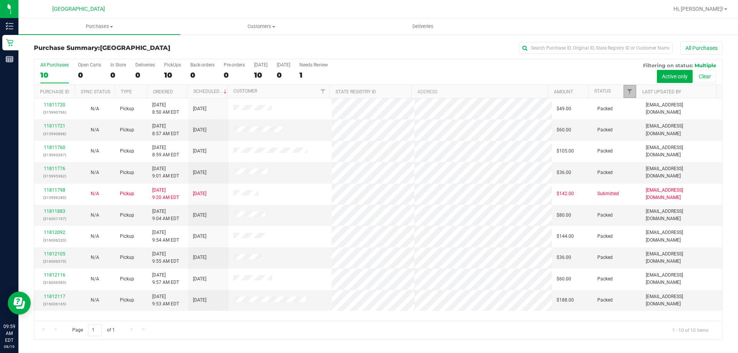
click at [634, 93] on link "Filter" at bounding box center [629, 91] width 13 height 13
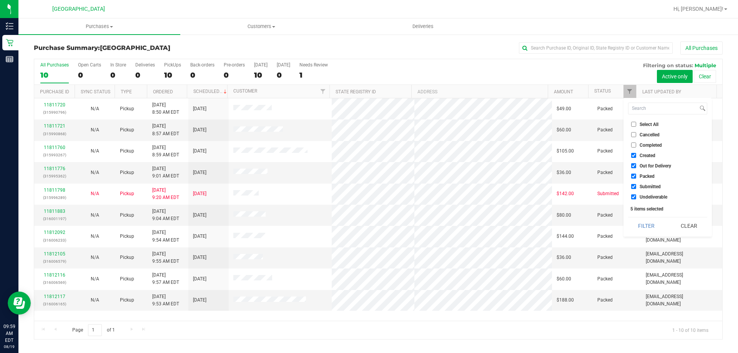
click at [647, 173] on li "Packed" at bounding box center [667, 176] width 79 height 8
click at [647, 174] on span "Packed" at bounding box center [647, 176] width 15 height 5
click at [636, 174] on input "Packed" at bounding box center [633, 176] width 5 height 5
checkbox input "false"
click at [650, 228] on button "Filter" at bounding box center [646, 226] width 37 height 17
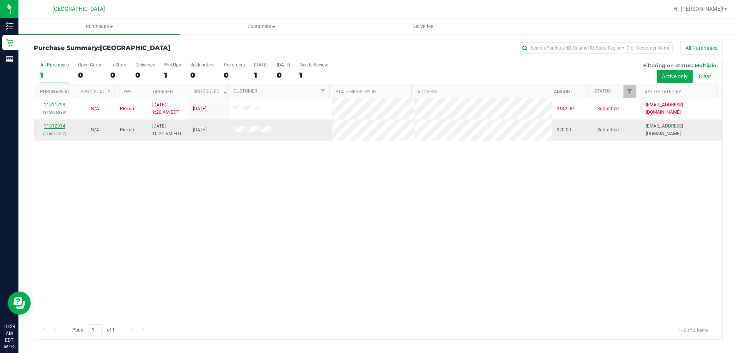
click at [57, 128] on link "11812314" at bounding box center [55, 125] width 22 height 5
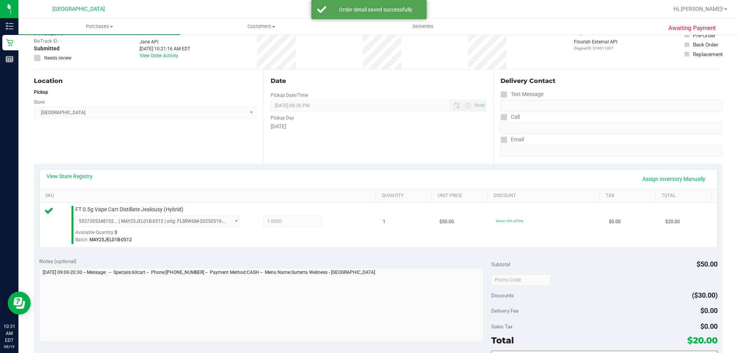
scroll to position [115, 0]
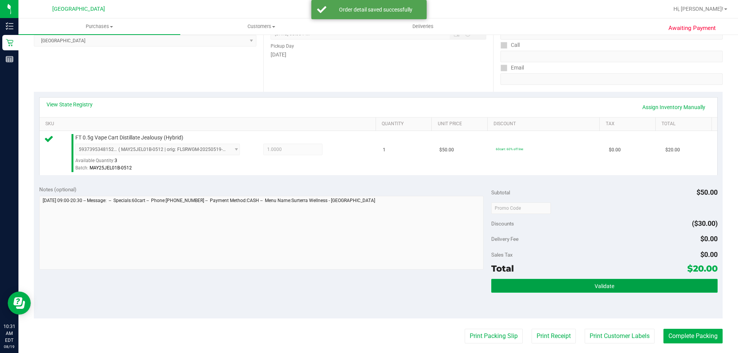
click at [553, 283] on button "Validate" at bounding box center [604, 286] width 226 height 14
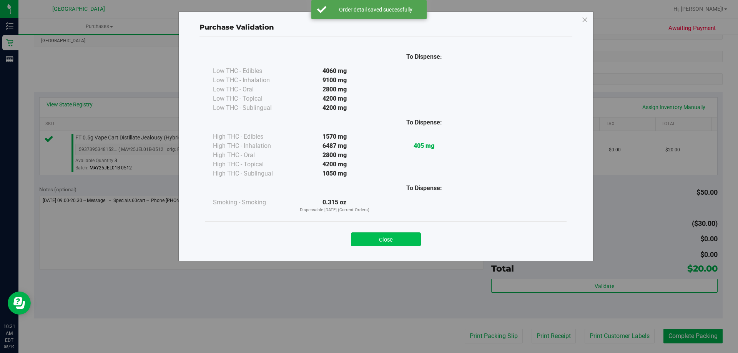
click at [382, 236] on button "Close" at bounding box center [386, 240] width 70 height 14
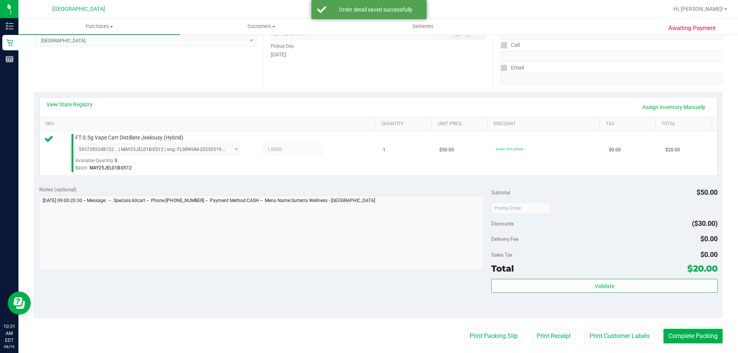
scroll to position [231, 0]
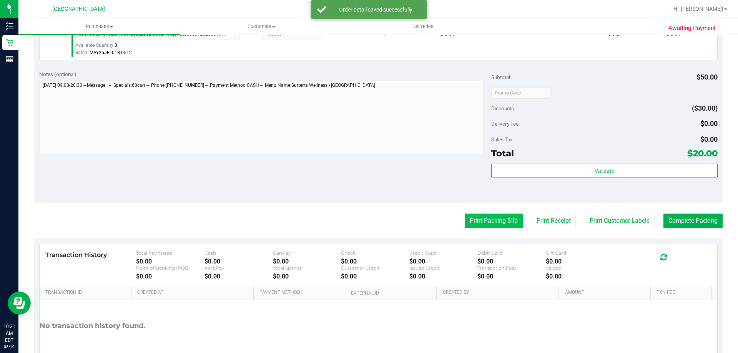
click at [488, 224] on button "Print Packing Slip" at bounding box center [494, 221] width 58 height 15
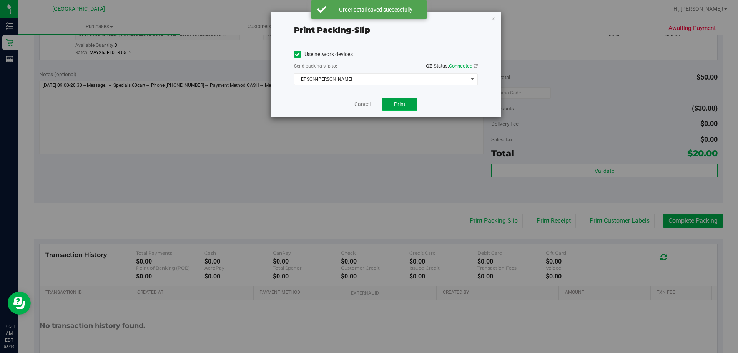
click at [403, 102] on span "Print" at bounding box center [400, 104] width 12 height 6
click at [493, 19] on icon "button" at bounding box center [493, 18] width 5 height 9
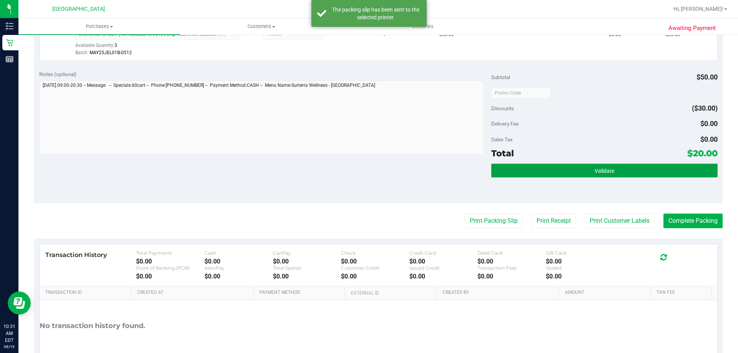
click at [531, 166] on button "Validate" at bounding box center [604, 171] width 226 height 14
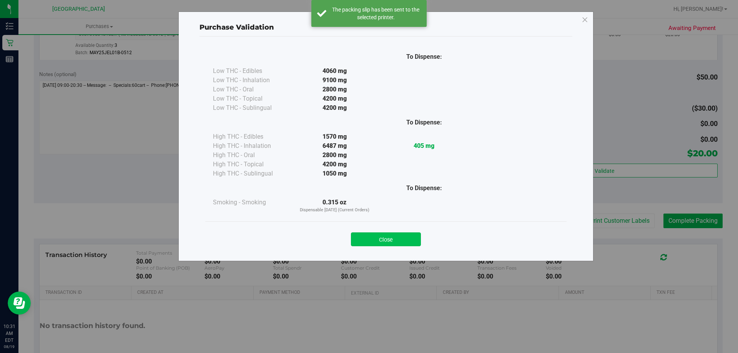
click at [399, 240] on button "Close" at bounding box center [386, 240] width 70 height 14
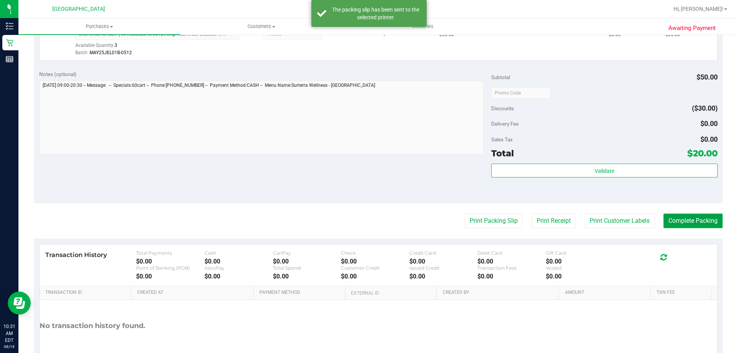
click at [680, 220] on button "Complete Packing" at bounding box center [692, 221] width 59 height 15
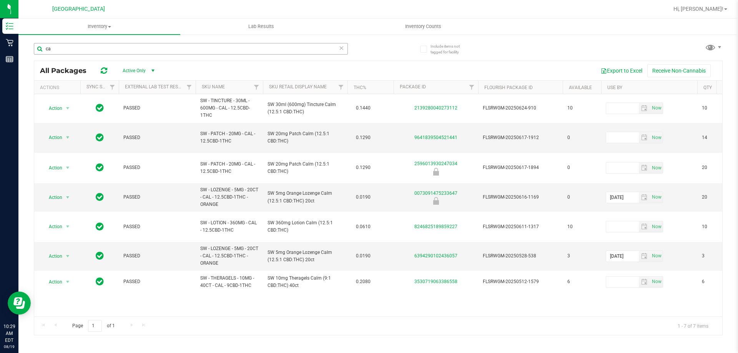
type input "c"
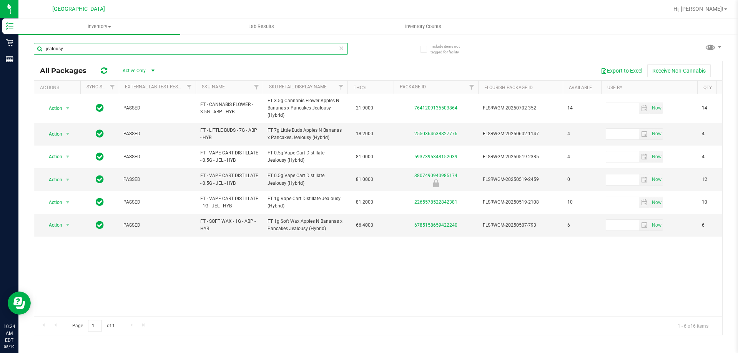
click at [171, 54] on input "jealousy" at bounding box center [191, 49] width 314 height 12
type input "j"
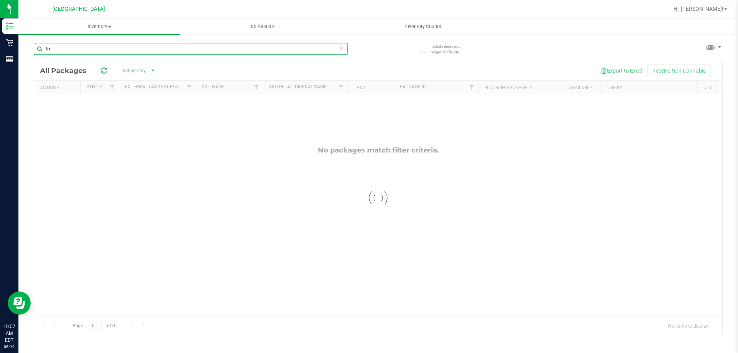
type input "t"
type input "p"
type input "pbs"
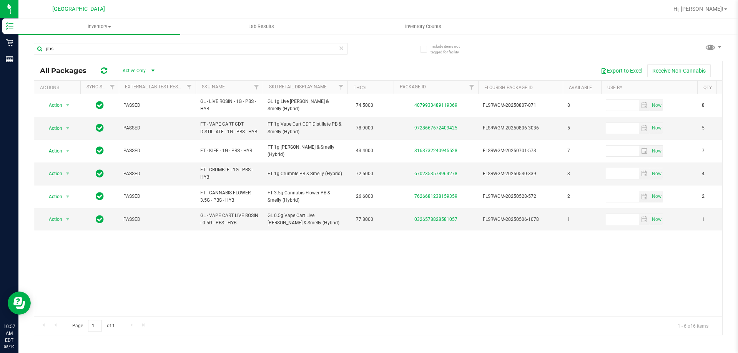
click at [213, 251] on div "Action Action Global inventory Package audit log Print package label Print prod…" at bounding box center [378, 205] width 688 height 223
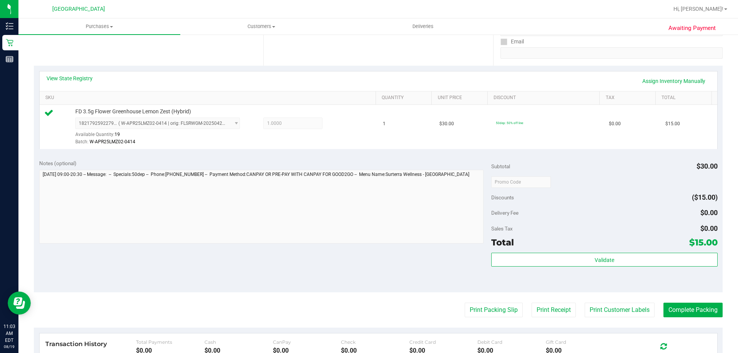
scroll to position [154, 0]
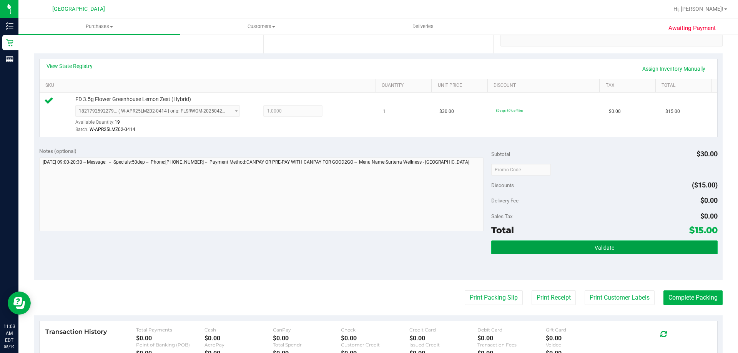
click at [512, 251] on button "Validate" at bounding box center [604, 248] width 226 height 14
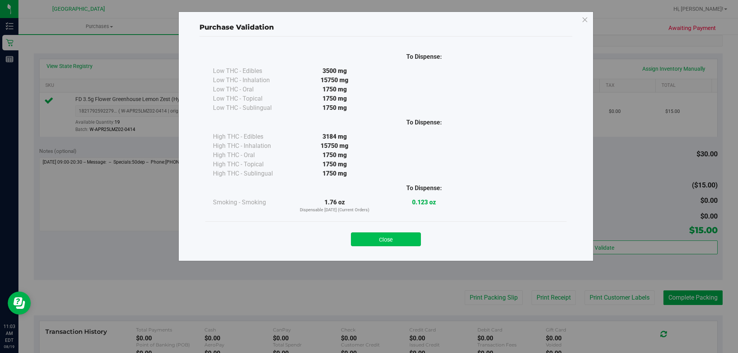
click at [411, 237] on button "Close" at bounding box center [386, 240] width 70 height 14
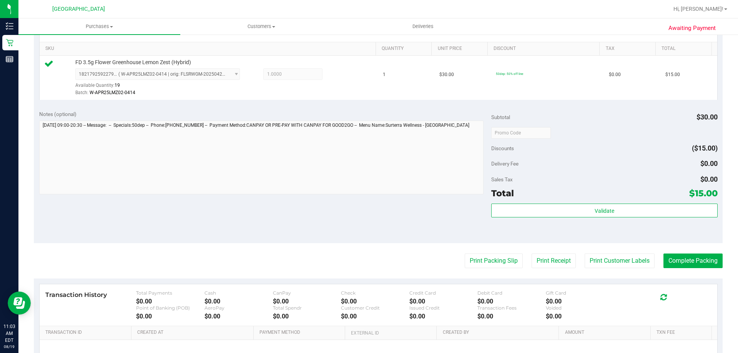
scroll to position [231, 0]
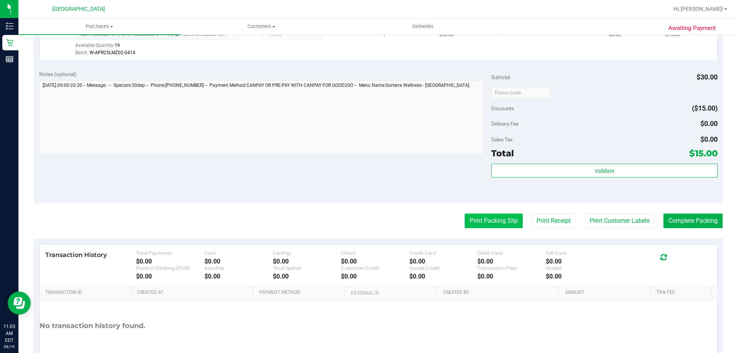
click at [484, 218] on button "Print Packing Slip" at bounding box center [494, 221] width 58 height 15
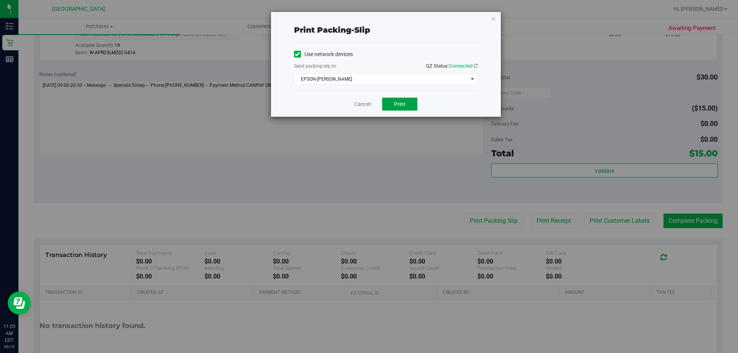
click at [397, 105] on span "Print" at bounding box center [400, 104] width 12 height 6
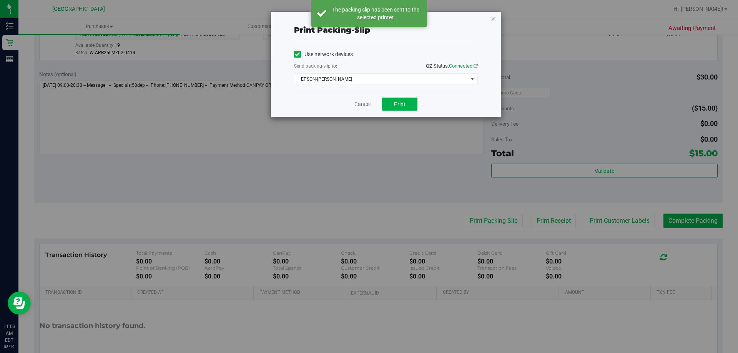
click at [492, 19] on icon "button" at bounding box center [493, 18] width 5 height 9
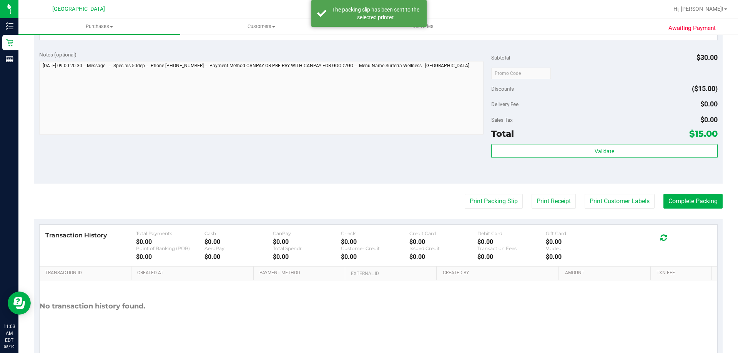
scroll to position [269, 0]
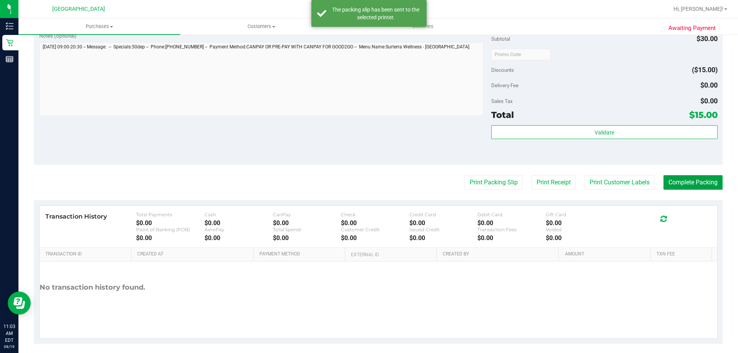
click at [685, 181] on button "Complete Packing" at bounding box center [692, 182] width 59 height 15
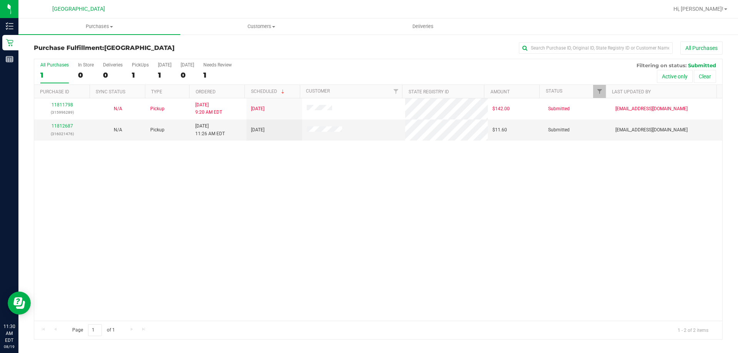
click at [76, 198] on div "11811798 (315996289) N/A Pickup [DATE] 9:20 AM EDT 8/19/2025 $142.00 Submitted …" at bounding box center [378, 209] width 688 height 223
click at [66, 126] on link "11812687" at bounding box center [63, 125] width 22 height 5
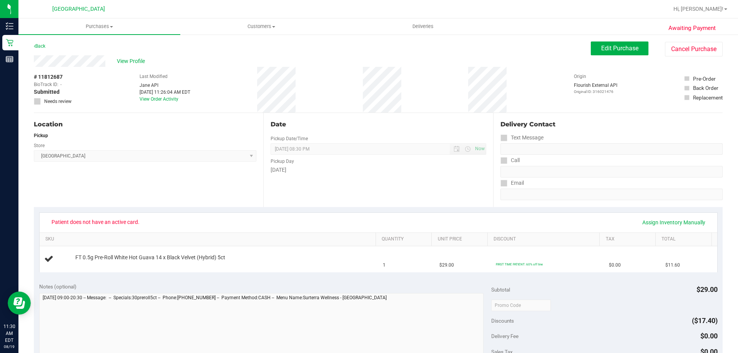
click at [364, 85] on div "# 11812687 BioTrack ID: - Submitted Needs review Last Modified [PERSON_NAME] AP…" at bounding box center [378, 90] width 689 height 46
click at [359, 96] on div "# 11812687 BioTrack ID: - Submitted Needs review Last Modified [PERSON_NAME] AP…" at bounding box center [378, 90] width 689 height 46
click at [22, 66] on div "Awaiting Payment Back Edit Purchase Cancel Purchase View Profile # 11812687 Bio…" at bounding box center [378, 322] width 720 height 577
click at [243, 27] on span "Customers" at bounding box center [261, 26] width 161 height 7
click at [243, 45] on li "All customers" at bounding box center [261, 46] width 162 height 9
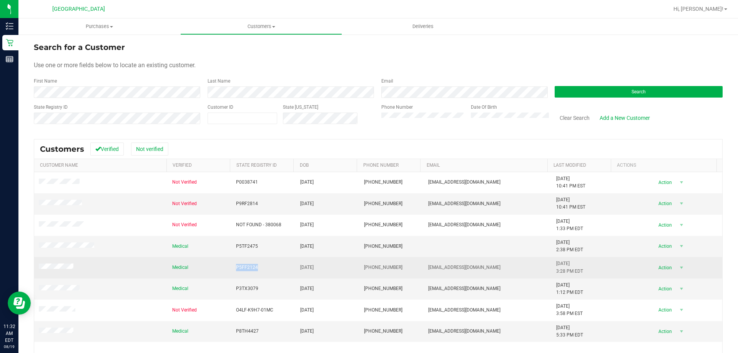
drag, startPoint x: 255, startPoint y: 266, endPoint x: 234, endPoint y: 264, distance: 21.2
click at [234, 264] on td "P5FF2124" at bounding box center [263, 267] width 64 height 21
copy span "P5FF2124"
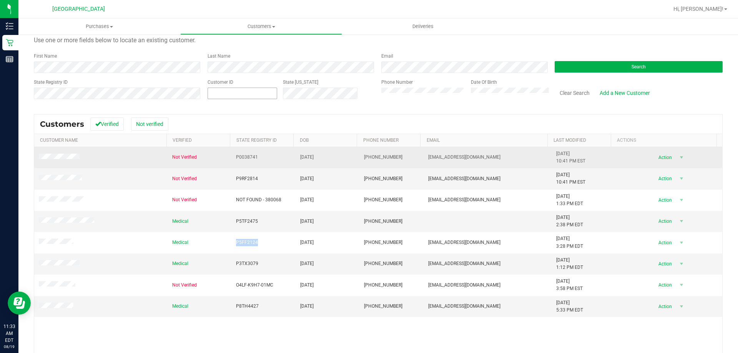
scroll to position [38, 0]
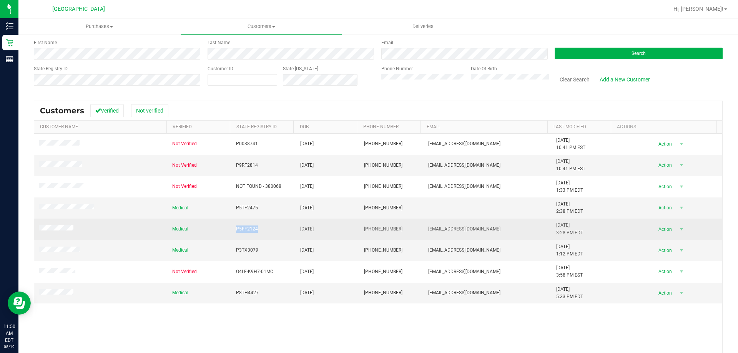
copy span "P5FF2124"
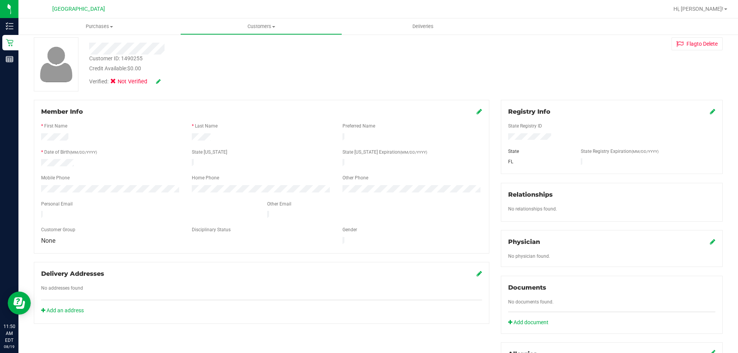
click at [710, 113] on icon at bounding box center [712, 111] width 5 height 6
click at [465, 138] on div "Member Info * First Name * Last Name Preferred Name * Date of Birth (MM/DD/YYYY…" at bounding box center [378, 298] width 700 height 396
click at [708, 110] on icon at bounding box center [711, 112] width 7 height 6
click at [159, 79] on icon at bounding box center [158, 81] width 5 height 5
click at [550, 141] on div "State Registry ID State State Registry Expiration (MM/DD/YYYY) FL" at bounding box center [611, 141] width 207 height 50
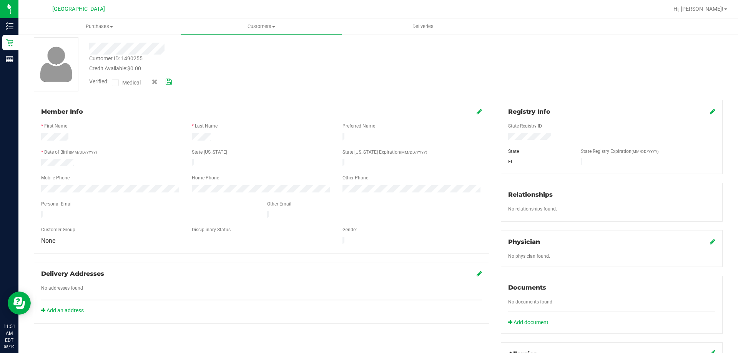
click at [509, 60] on div "Customer ID: 1490255 Credit Available: $0.00 Verified: Medical" at bounding box center [378, 64] width 700 height 54
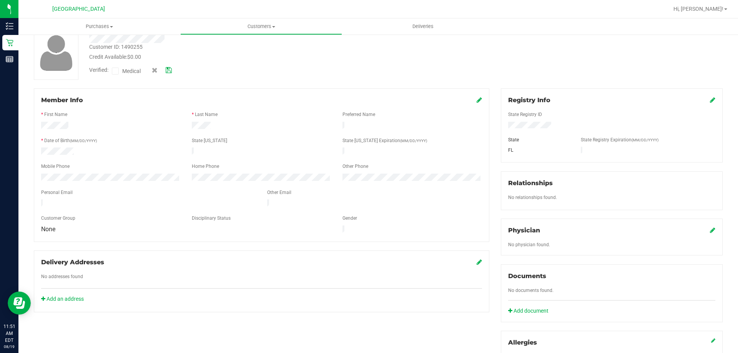
scroll to position [38, 0]
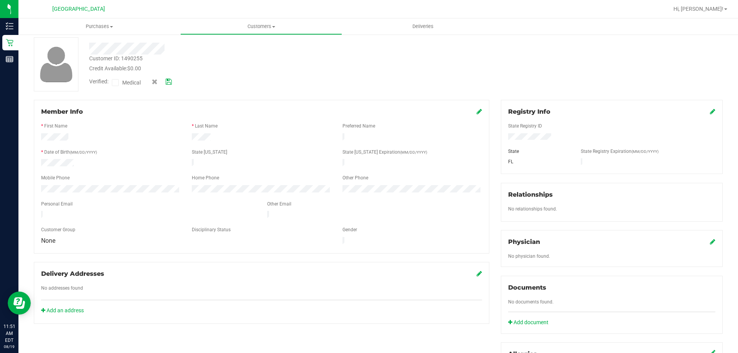
click at [710, 111] on icon at bounding box center [712, 111] width 5 height 6
click at [449, 127] on div "Member Info * First Name * Last Name Preferred Name * Date of Birth (MM/DD/YYYY…" at bounding box center [378, 298] width 700 height 396
click at [442, 75] on div "Customer ID: 1490255 Credit Available: $0.00 Verified: Medical" at bounding box center [378, 64] width 700 height 54
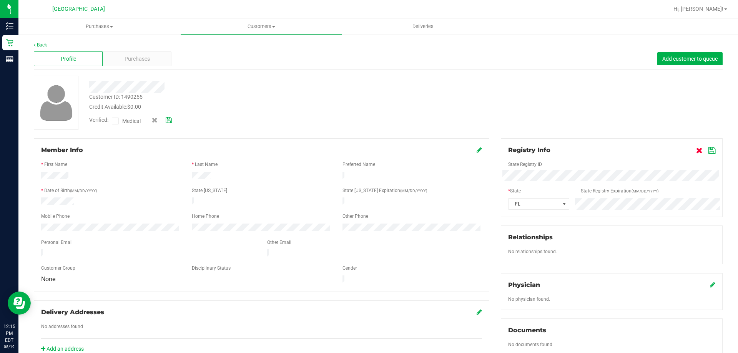
click at [698, 151] on link at bounding box center [700, 149] width 8 height 7
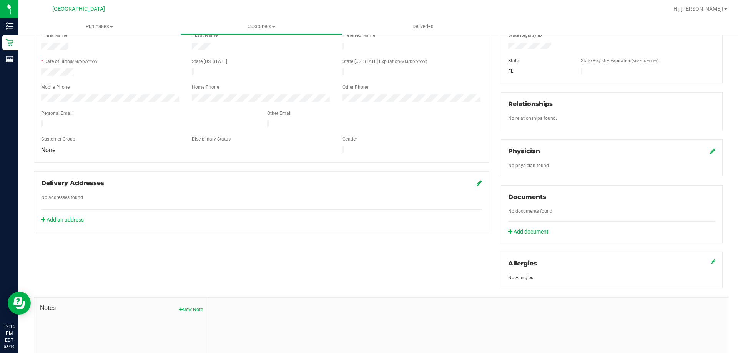
scroll to position [201, 0]
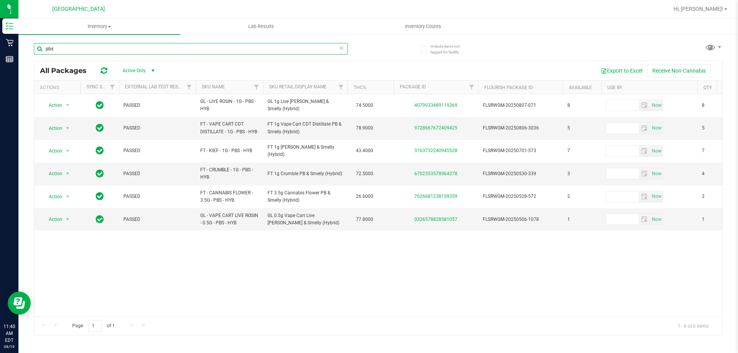
click at [79, 48] on input "pbs" at bounding box center [191, 49] width 314 height 12
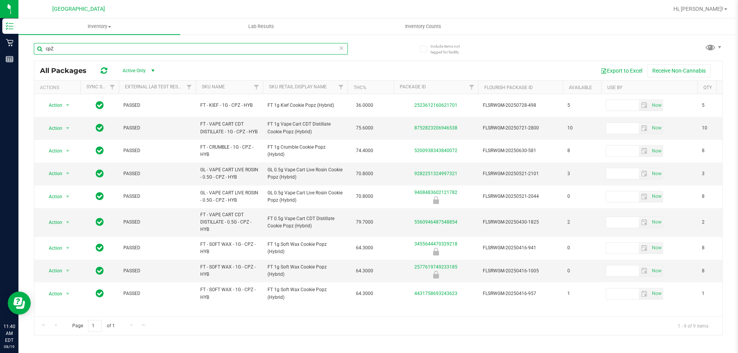
type input "cpZ"
click at [293, 90] on th "Sku Retail Display Name" at bounding box center [305, 87] width 85 height 13
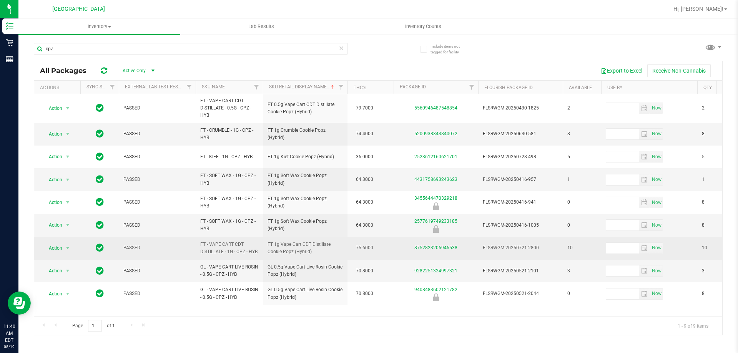
drag, startPoint x: 267, startPoint y: 243, endPoint x: 313, endPoint y: 249, distance: 45.7
click at [313, 249] on td "FT 1g Vape Cart CDT Distillate Cookie Popz (Hybrid)" at bounding box center [305, 248] width 85 height 23
copy span "FT 1g Vape Cart CDT Distillate Cookie Popz (Hybrid)"
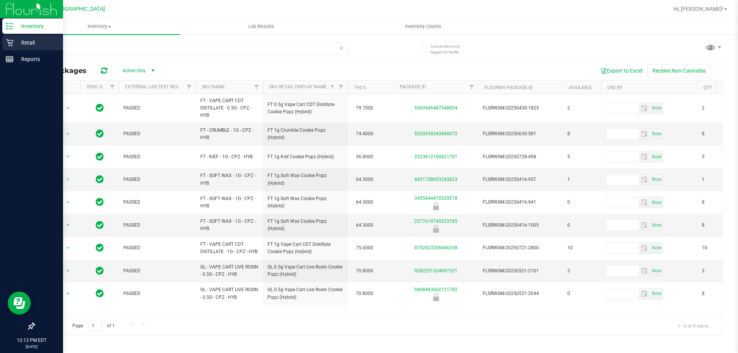
click at [12, 47] on div "Retail" at bounding box center [32, 42] width 61 height 15
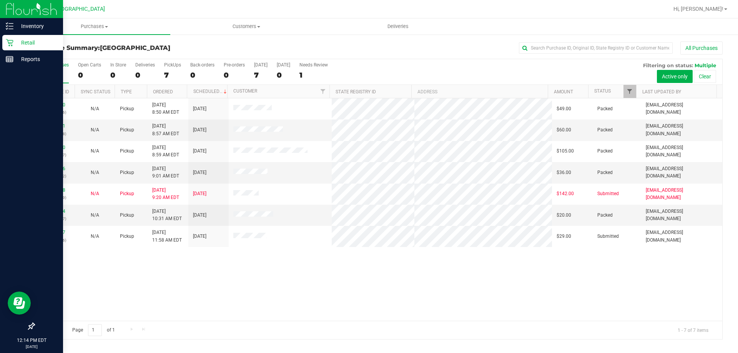
click at [630, 92] on span "Filter" at bounding box center [630, 91] width 6 height 6
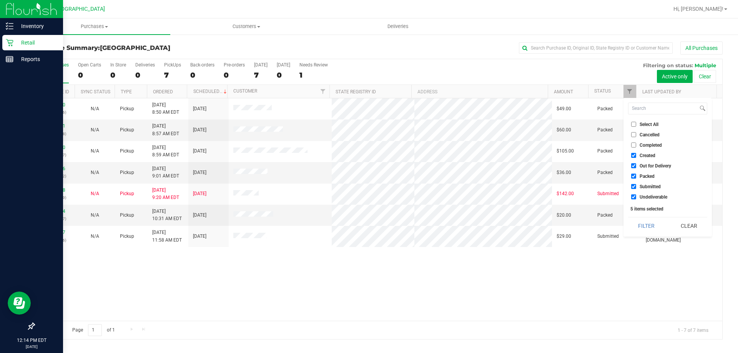
click at [647, 186] on span "Submitted" at bounding box center [650, 187] width 21 height 5
click at [636, 186] on input "Submitted" at bounding box center [633, 186] width 5 height 5
checkbox input "false"
click at [648, 177] on span "Packed" at bounding box center [647, 176] width 15 height 5
click at [636, 177] on input "Packed" at bounding box center [633, 176] width 5 height 5
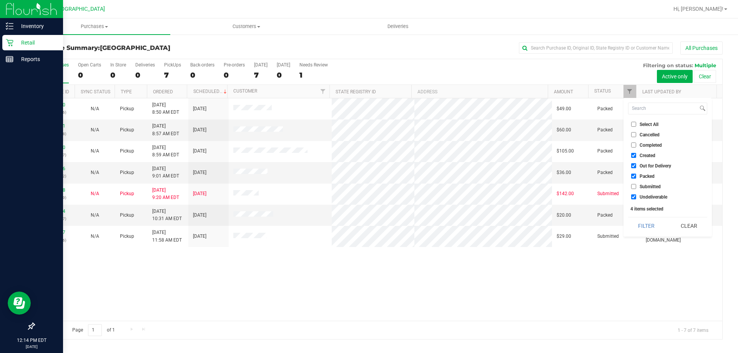
checkbox input "false"
click at [646, 188] on span "Submitted" at bounding box center [650, 187] width 21 height 5
click at [636, 188] on input "Submitted" at bounding box center [633, 186] width 5 height 5
checkbox input "true"
click at [645, 222] on button "Filter" at bounding box center [646, 226] width 37 height 17
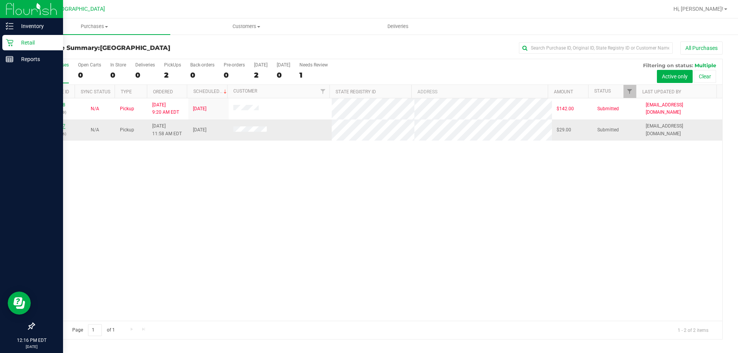
click at [49, 126] on link "11812687" at bounding box center [55, 125] width 22 height 5
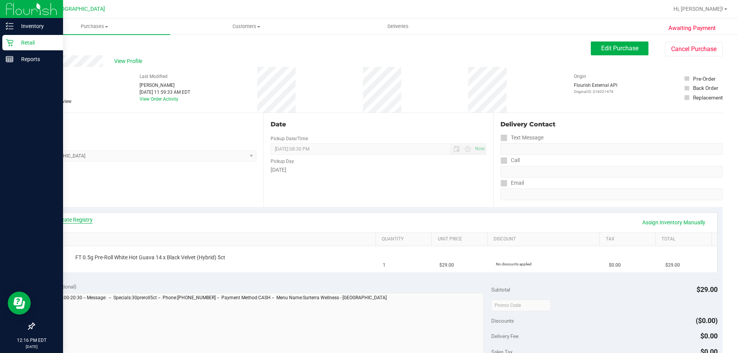
click at [55, 218] on link "View State Registry" at bounding box center [70, 220] width 46 height 8
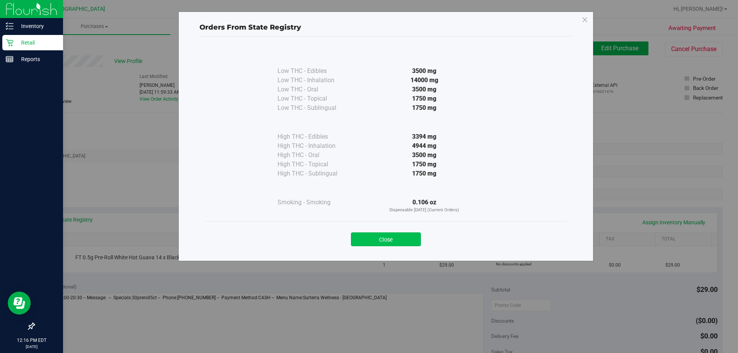
click at [374, 233] on button "Close" at bounding box center [386, 240] width 70 height 14
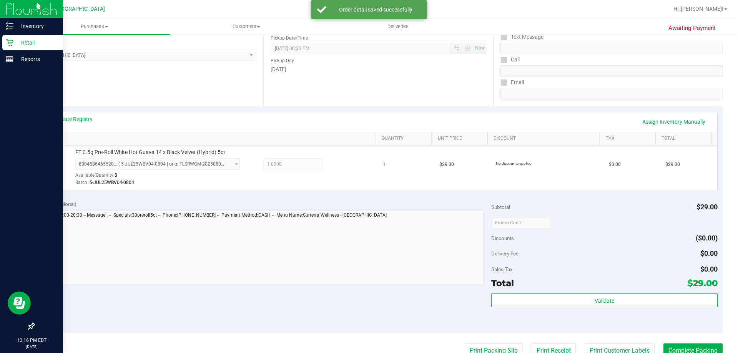
scroll to position [186, 0]
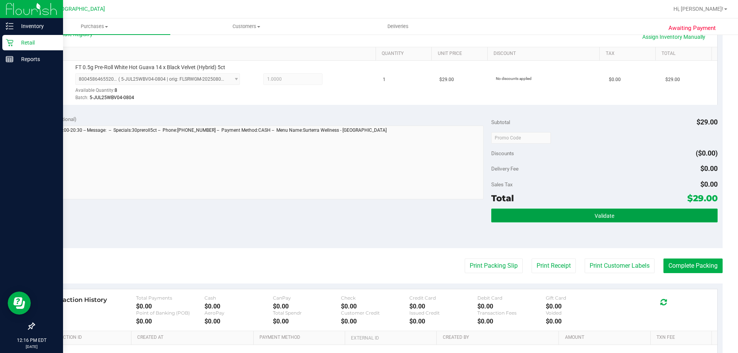
click at [612, 217] on button "Validate" at bounding box center [604, 216] width 226 height 14
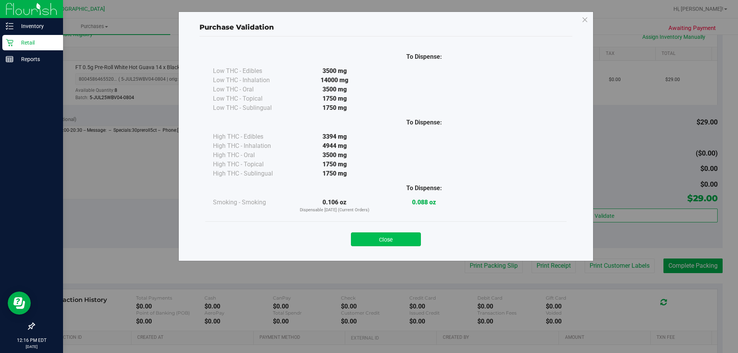
click at [411, 237] on button "Close" at bounding box center [386, 240] width 70 height 14
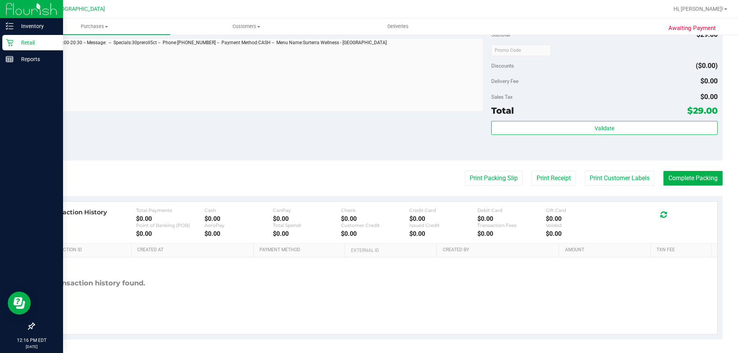
scroll to position [275, 0]
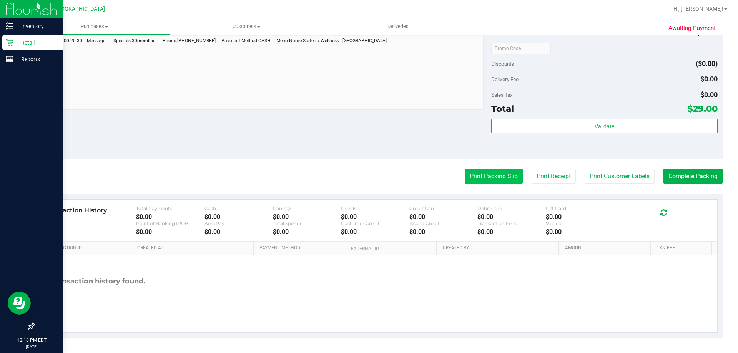
click at [508, 174] on button "Print Packing Slip" at bounding box center [494, 176] width 58 height 15
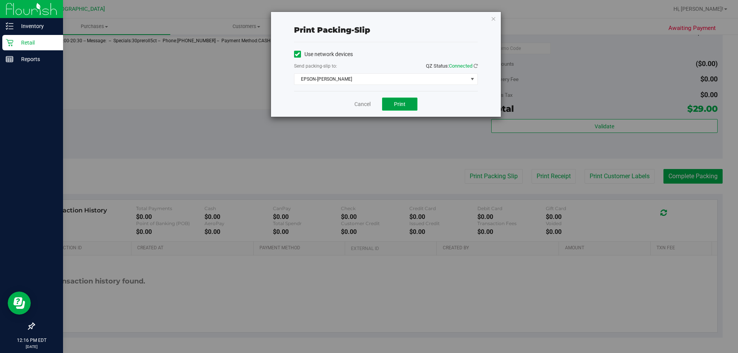
click at [399, 103] on span "Print" at bounding box center [400, 104] width 12 height 6
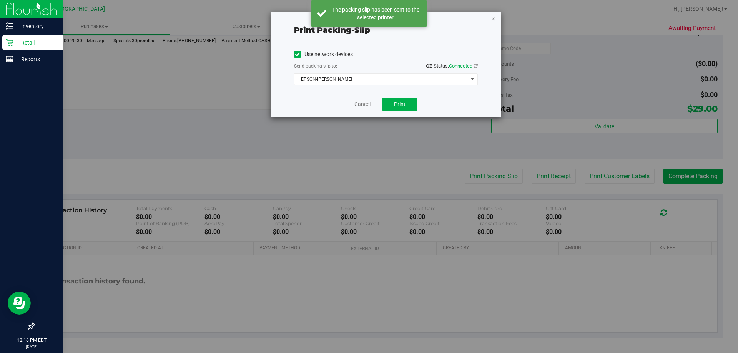
click at [495, 18] on icon "button" at bounding box center [493, 18] width 5 height 9
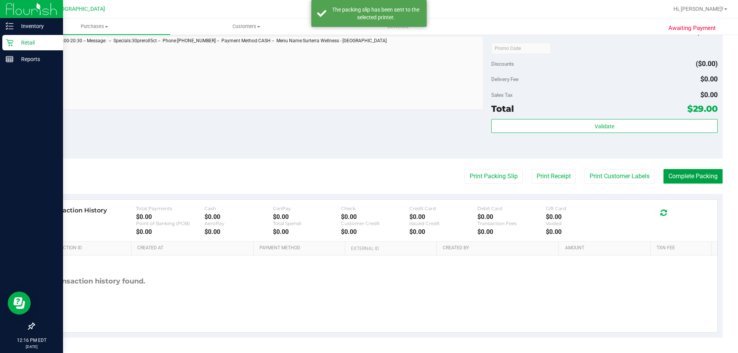
click at [675, 181] on button "Complete Packing" at bounding box center [692, 176] width 59 height 15
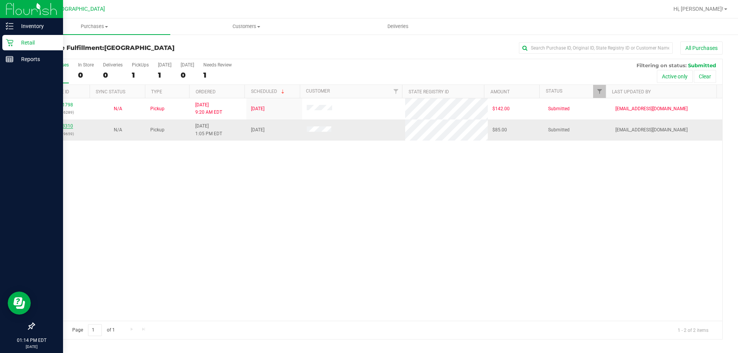
click at [67, 125] on link "11813310" at bounding box center [63, 125] width 22 height 5
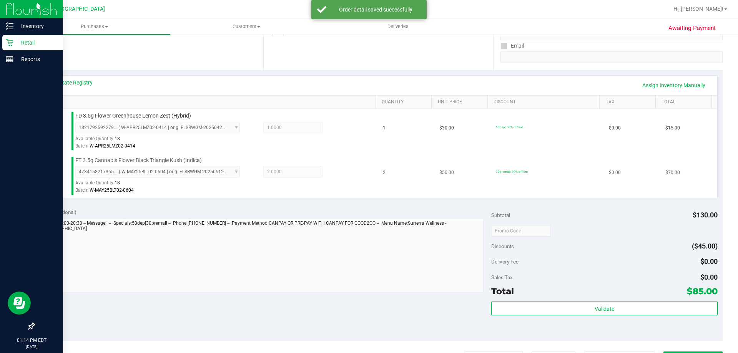
scroll to position [192, 0]
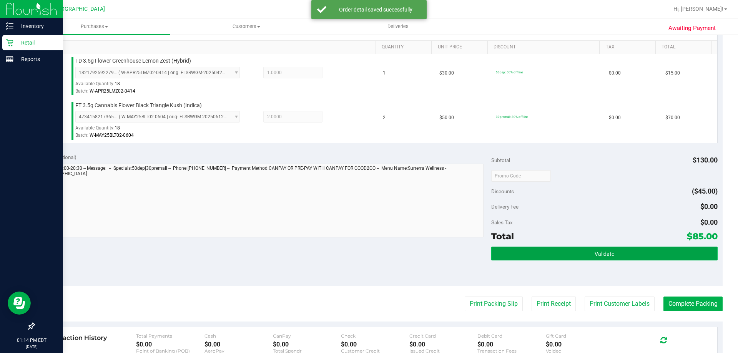
click at [583, 259] on button "Validate" at bounding box center [604, 254] width 226 height 14
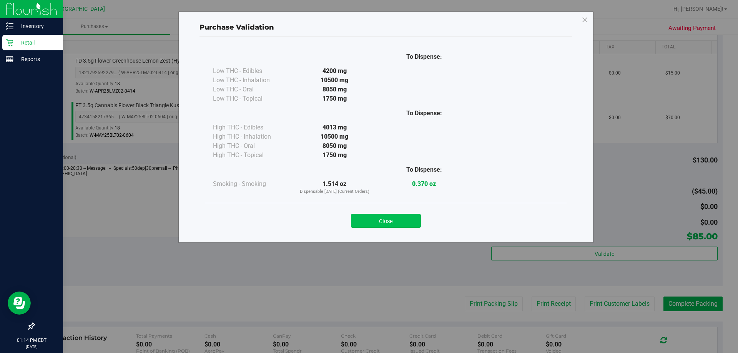
click at [392, 222] on button "Close" at bounding box center [386, 221] width 70 height 14
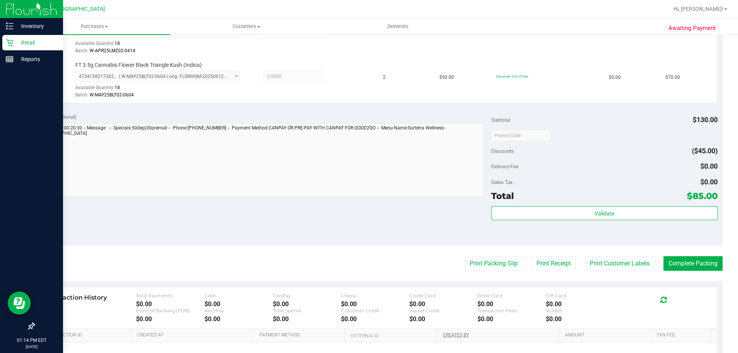
scroll to position [308, 0]
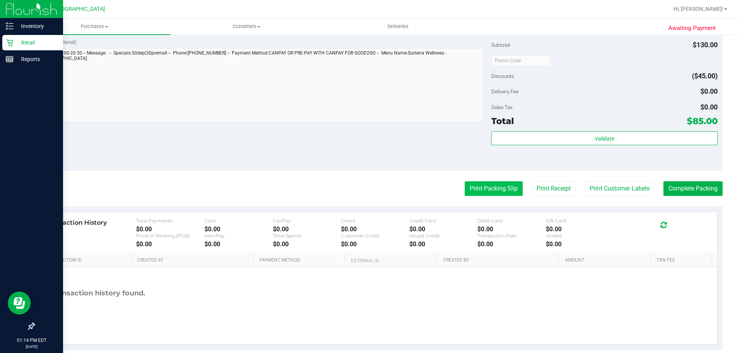
click at [500, 194] on button "Print Packing Slip" at bounding box center [494, 188] width 58 height 15
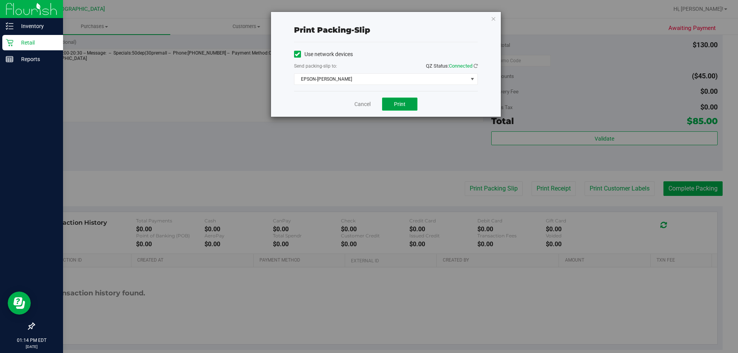
click at [399, 101] on span "Print" at bounding box center [400, 104] width 12 height 6
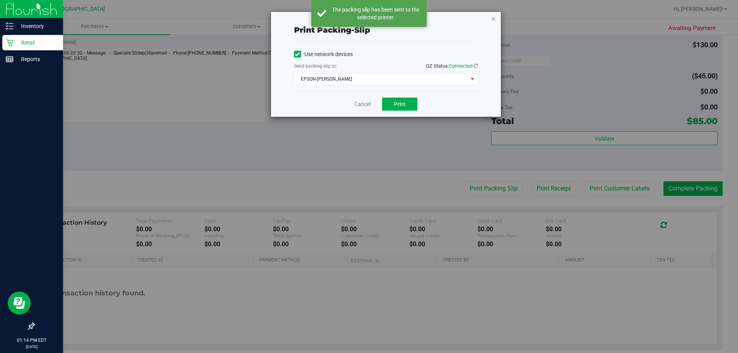
click at [495, 19] on icon "button" at bounding box center [493, 18] width 5 height 9
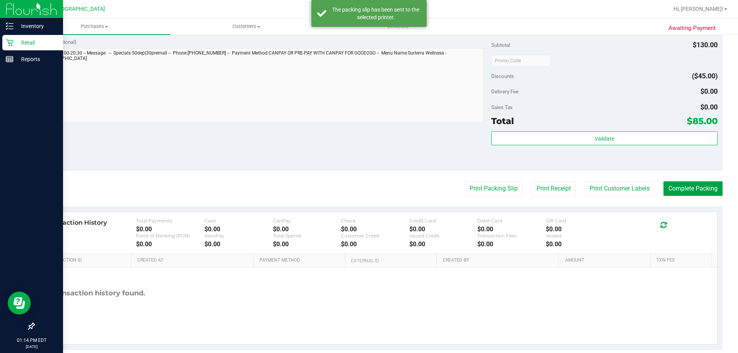
drag, startPoint x: 680, startPoint y: 189, endPoint x: 663, endPoint y: 174, distance: 22.1
click at [679, 188] on button "Complete Packing" at bounding box center [692, 188] width 59 height 15
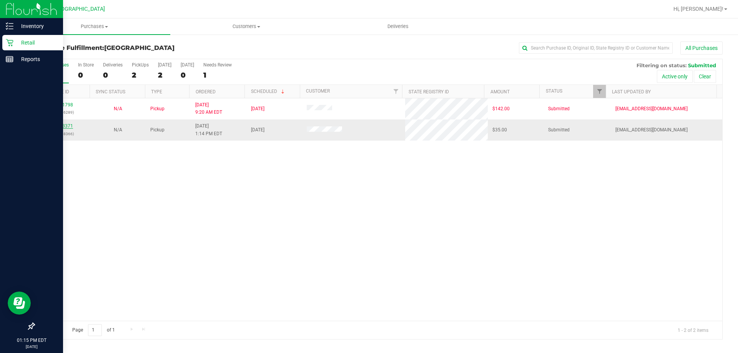
click at [70, 126] on link "11813371" at bounding box center [63, 125] width 22 height 5
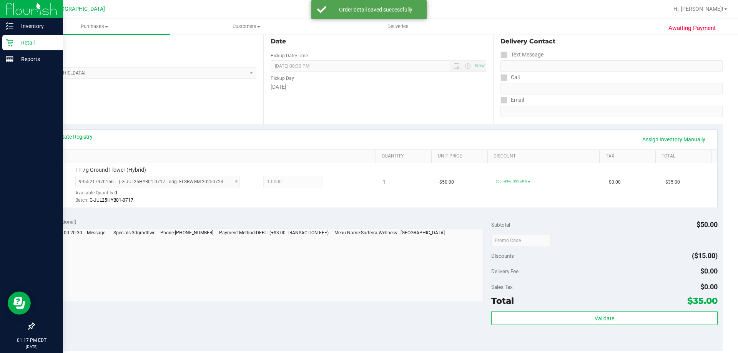
scroll to position [154, 0]
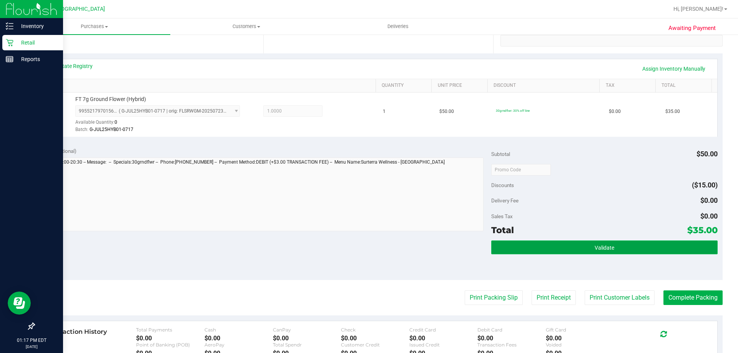
click at [622, 246] on button "Validate" at bounding box center [604, 248] width 226 height 14
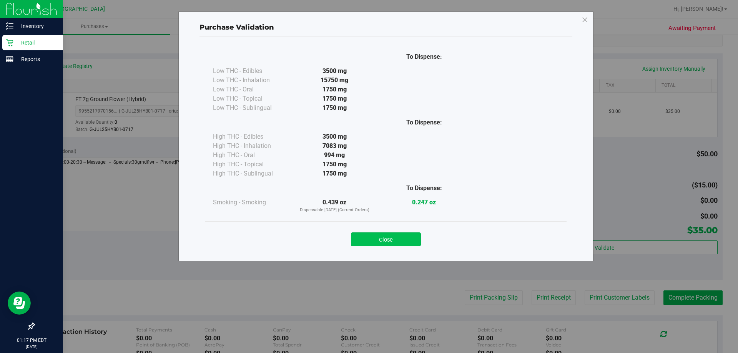
click at [412, 238] on button "Close" at bounding box center [386, 240] width 70 height 14
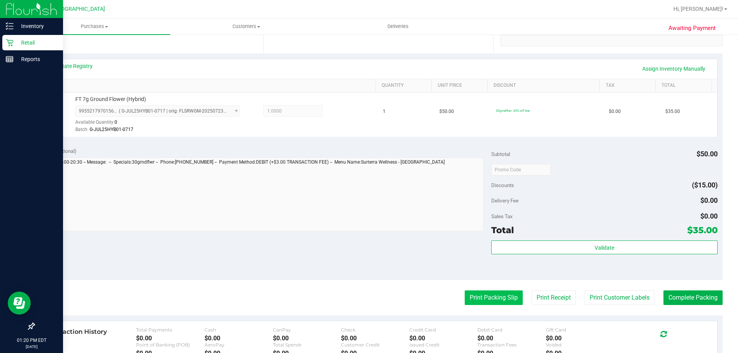
click at [482, 298] on button "Print Packing Slip" at bounding box center [494, 298] width 58 height 15
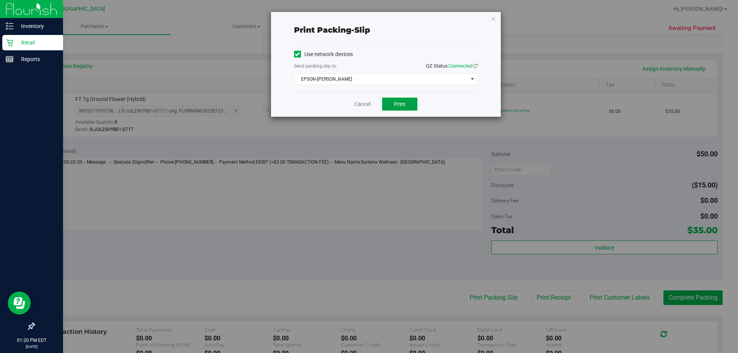
click at [401, 105] on span "Print" at bounding box center [400, 104] width 12 height 6
click at [495, 22] on icon "button" at bounding box center [493, 18] width 5 height 9
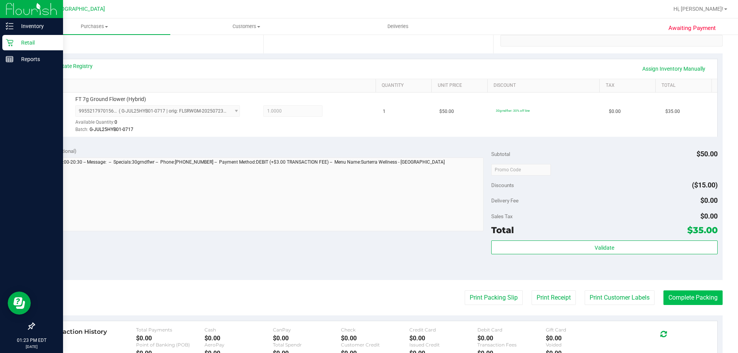
click at [678, 295] on button "Complete Packing" at bounding box center [692, 298] width 59 height 15
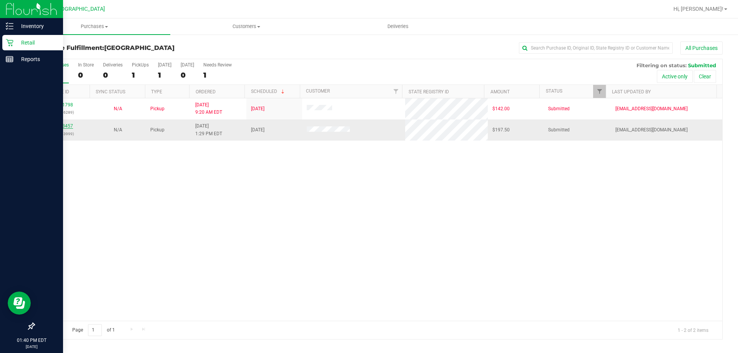
click at [63, 126] on link "11813457" at bounding box center [63, 125] width 22 height 5
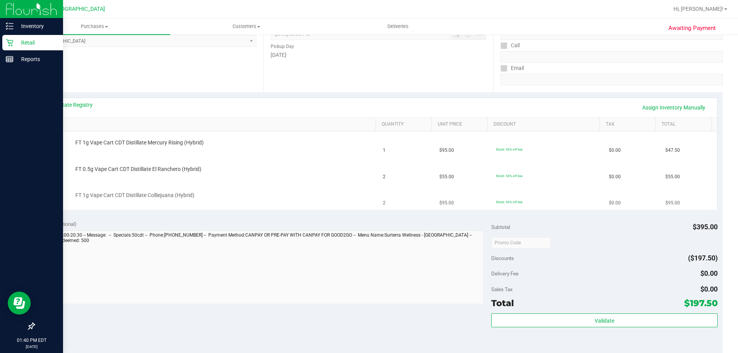
scroll to position [115, 0]
click at [20, 42] on p "Retail" at bounding box center [36, 42] width 46 height 9
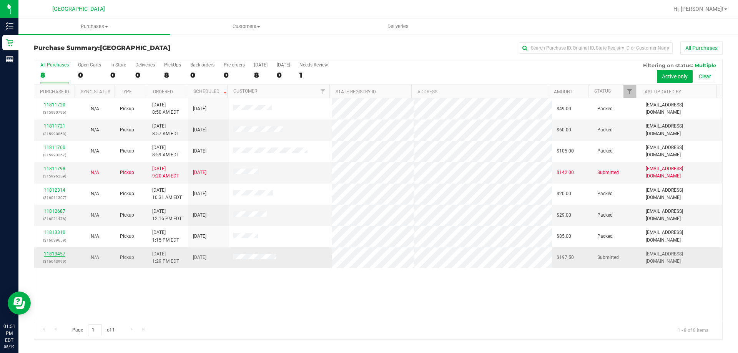
click at [59, 252] on link "11813457" at bounding box center [55, 253] width 22 height 5
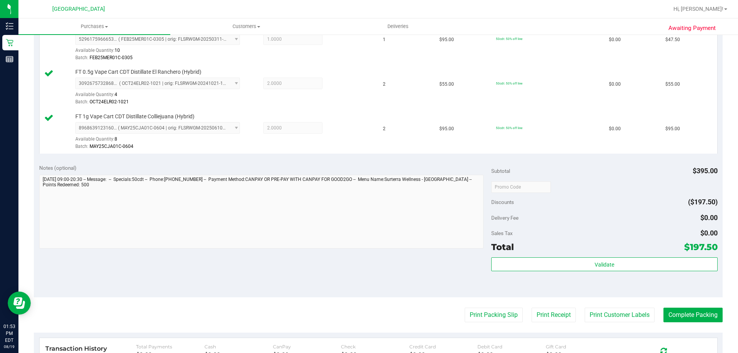
scroll to position [231, 0]
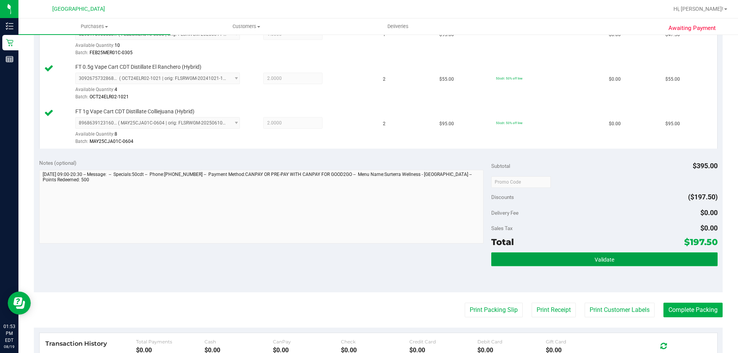
click at [499, 260] on button "Validate" at bounding box center [604, 260] width 226 height 14
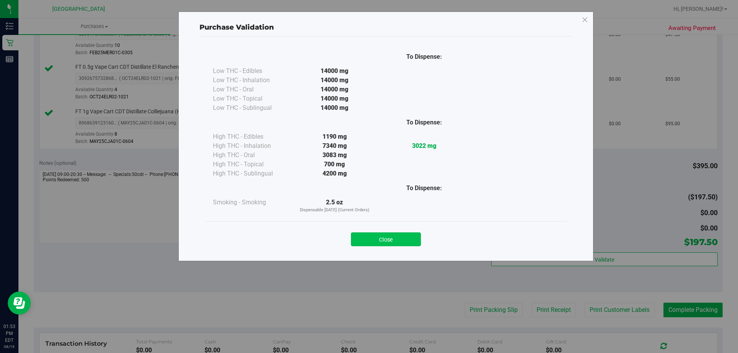
click at [408, 235] on button "Close" at bounding box center [386, 240] width 70 height 14
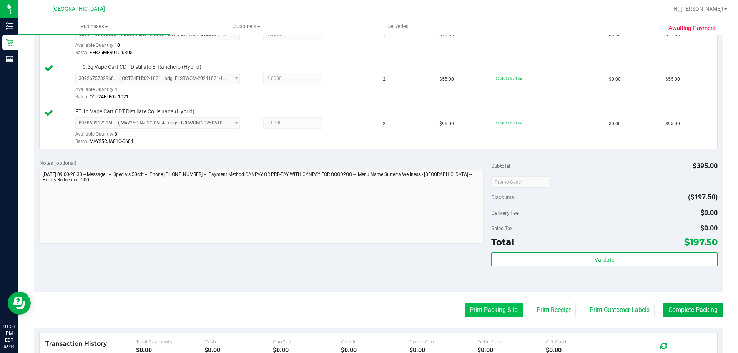
click at [488, 307] on button "Print Packing Slip" at bounding box center [494, 310] width 58 height 15
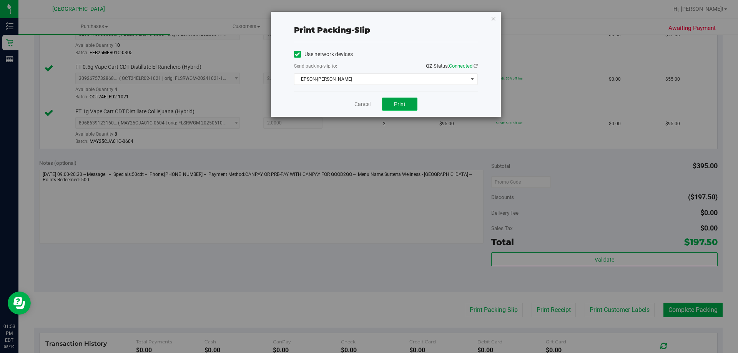
click at [404, 104] on span "Print" at bounding box center [400, 104] width 12 height 6
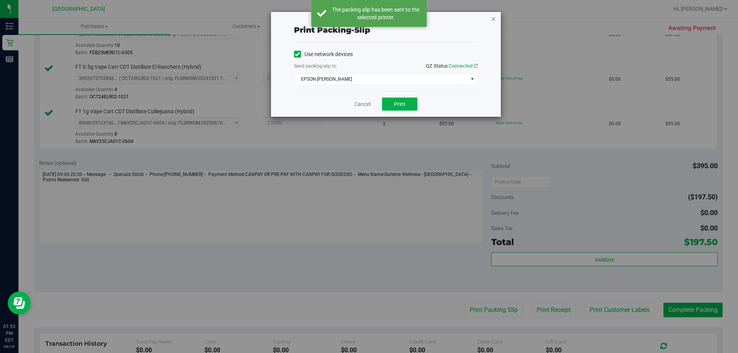
click at [492, 17] on icon "button" at bounding box center [493, 18] width 5 height 9
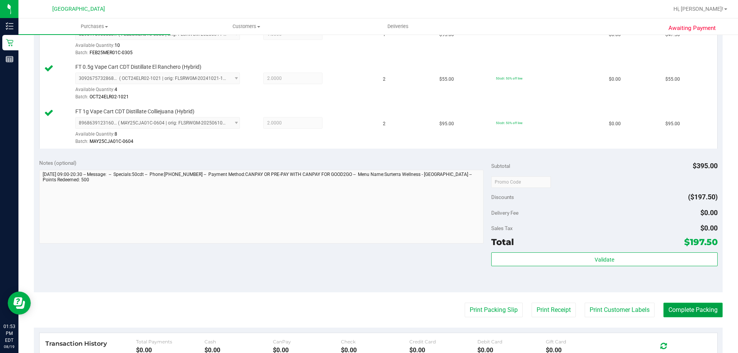
click at [684, 309] on button "Complete Packing" at bounding box center [692, 310] width 59 height 15
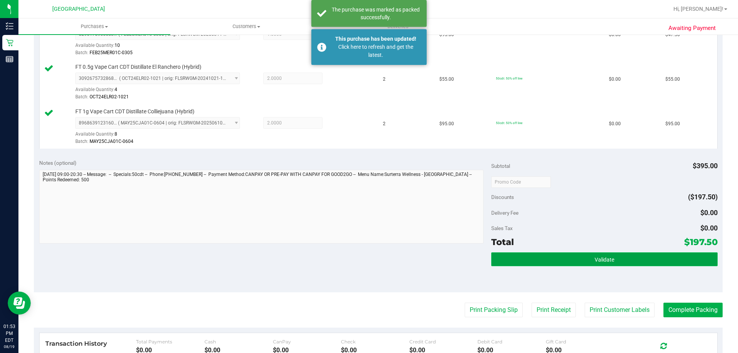
click at [635, 258] on button "Validate" at bounding box center [604, 260] width 226 height 14
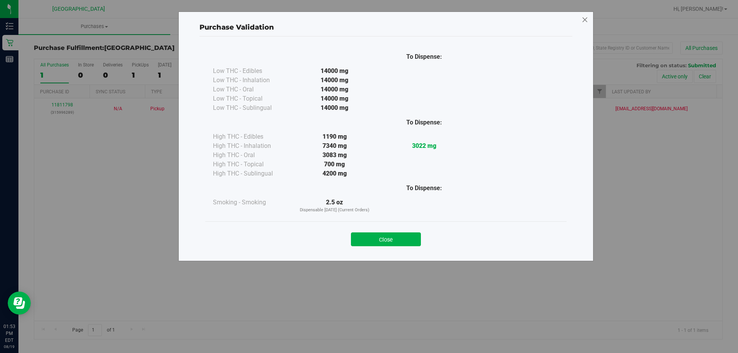
click at [585, 19] on icon at bounding box center [585, 20] width 7 height 12
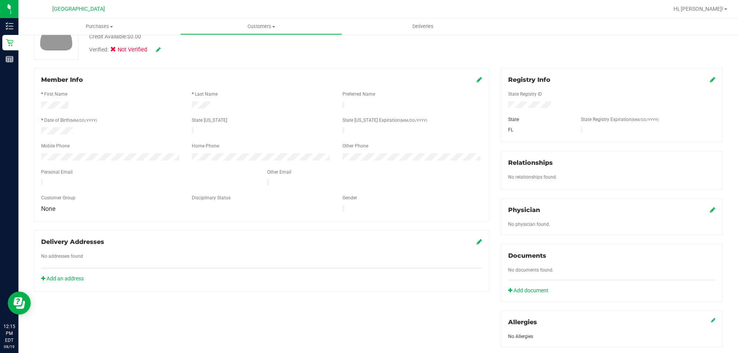
scroll to position [201, 0]
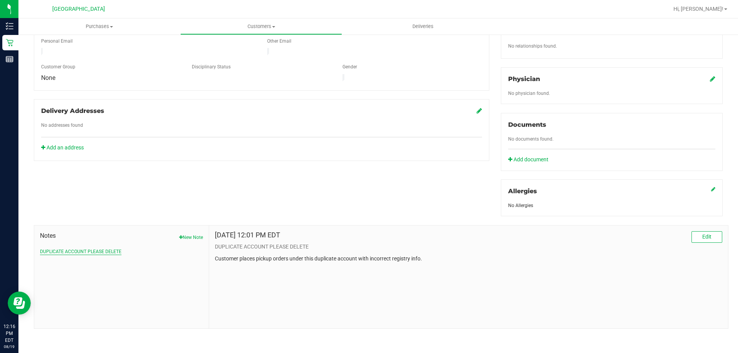
click at [75, 249] on button "DUPLICATE ACCOUNT PLEASE DELETE" at bounding box center [80, 251] width 81 height 7
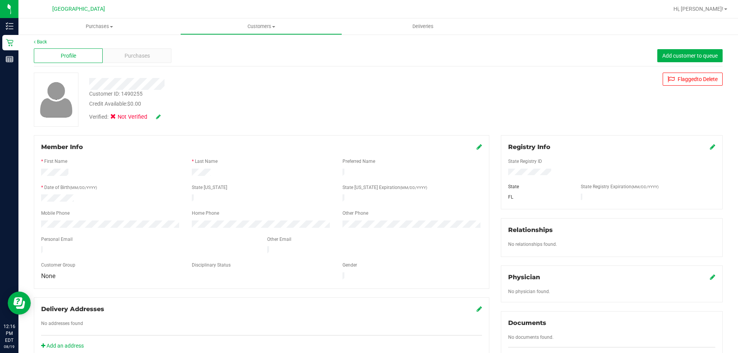
scroll to position [0, 0]
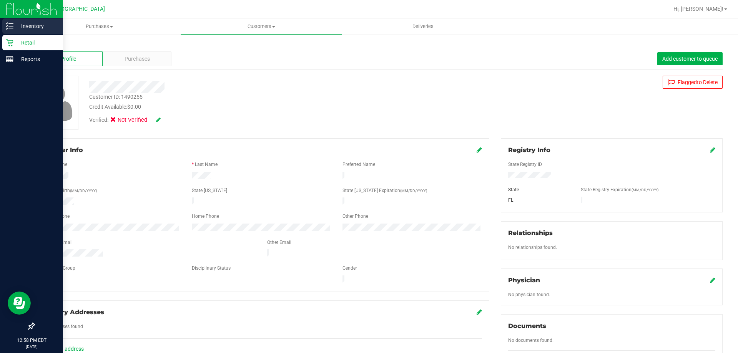
click at [32, 26] on p "Inventory" at bounding box center [36, 26] width 46 height 9
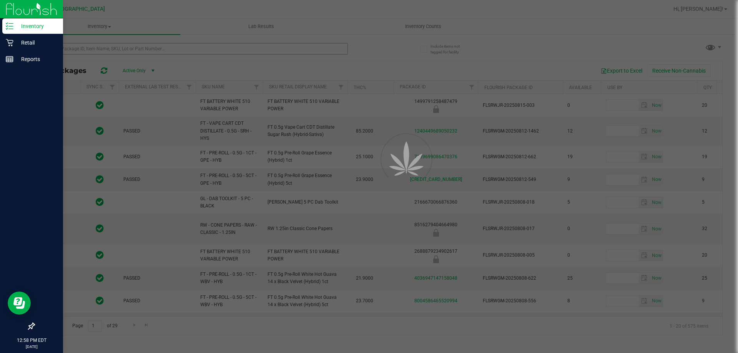
click at [97, 50] on div at bounding box center [369, 176] width 738 height 353
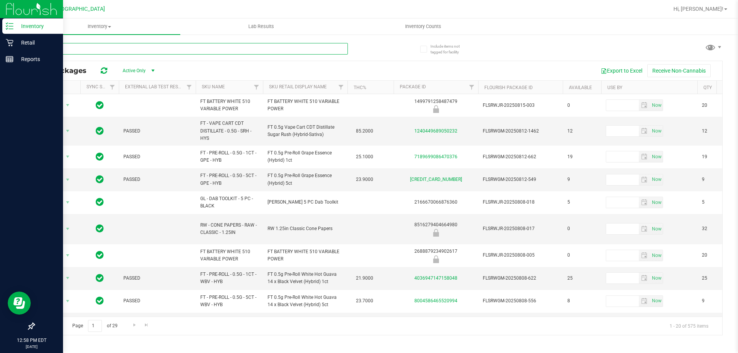
click at [95, 50] on input "text" at bounding box center [191, 49] width 314 height 12
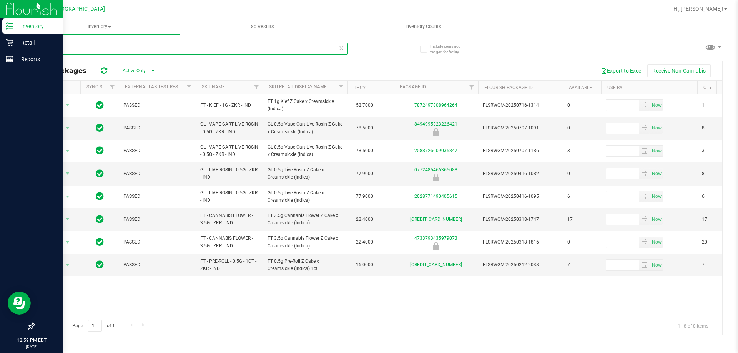
type input "Z"
type input "DSC"
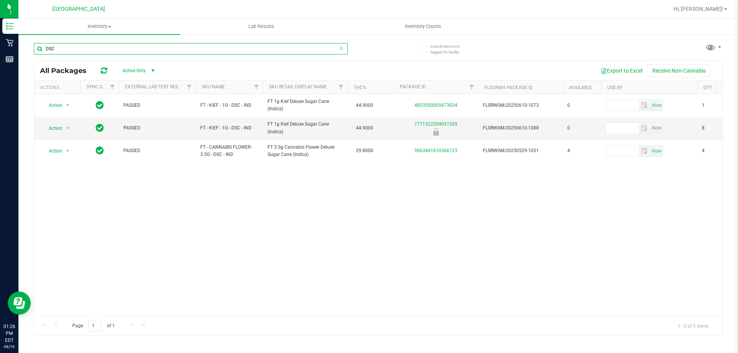
click at [203, 50] on input "DSC" at bounding box center [191, 49] width 314 height 12
click at [342, 48] on icon at bounding box center [341, 47] width 5 height 9
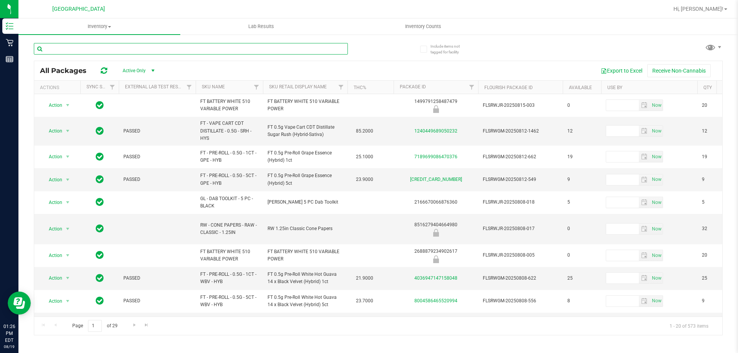
click at [83, 48] on input "text" at bounding box center [191, 49] width 314 height 12
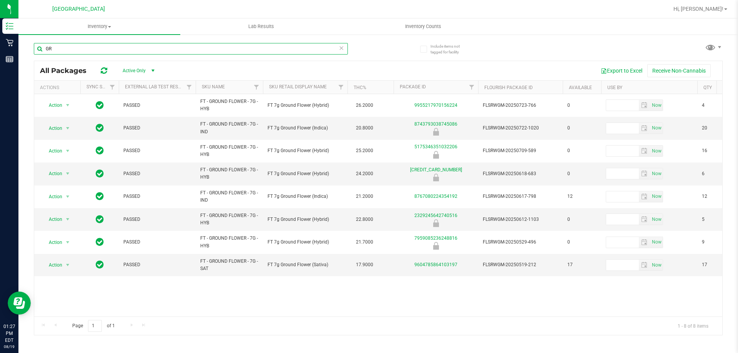
type input "G"
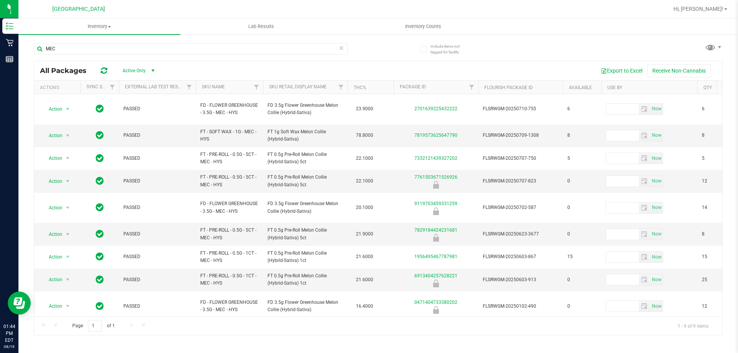
drag, startPoint x: 384, startPoint y: 316, endPoint x: 387, endPoint y: 318, distance: 4.0
click at [386, 317] on div "Page 1 of 1 1 - 9 of 9 items" at bounding box center [378, 326] width 688 height 18
click at [138, 62] on div "All Packages Active Only Active Only Lab Samples Locked All External Internal E…" at bounding box center [378, 70] width 688 height 19
click at [171, 48] on input "MEC" at bounding box center [191, 49] width 314 height 12
type input "M"
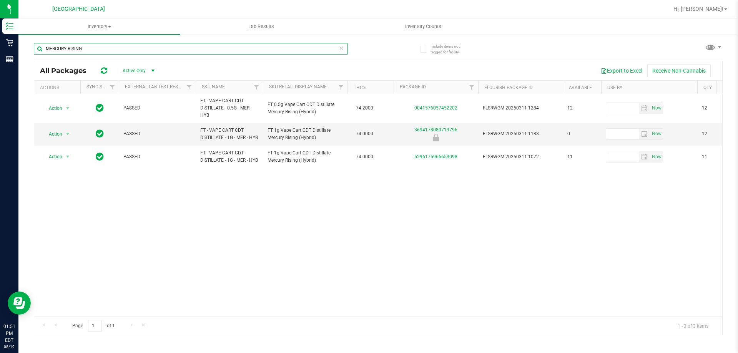
type input "MERCURY RISING"
click at [343, 50] on icon at bounding box center [341, 47] width 5 height 9
